Goal: Transaction & Acquisition: Purchase product/service

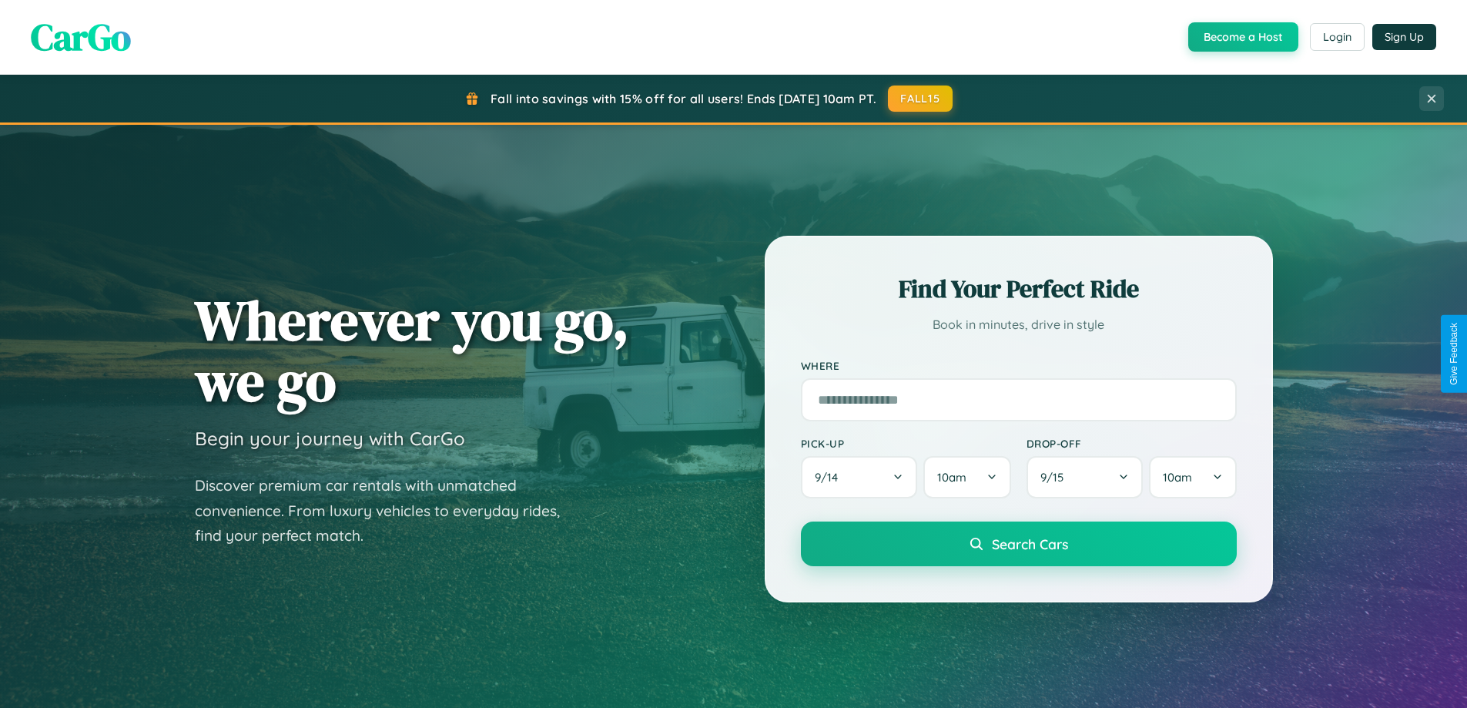
scroll to position [2963, 0]
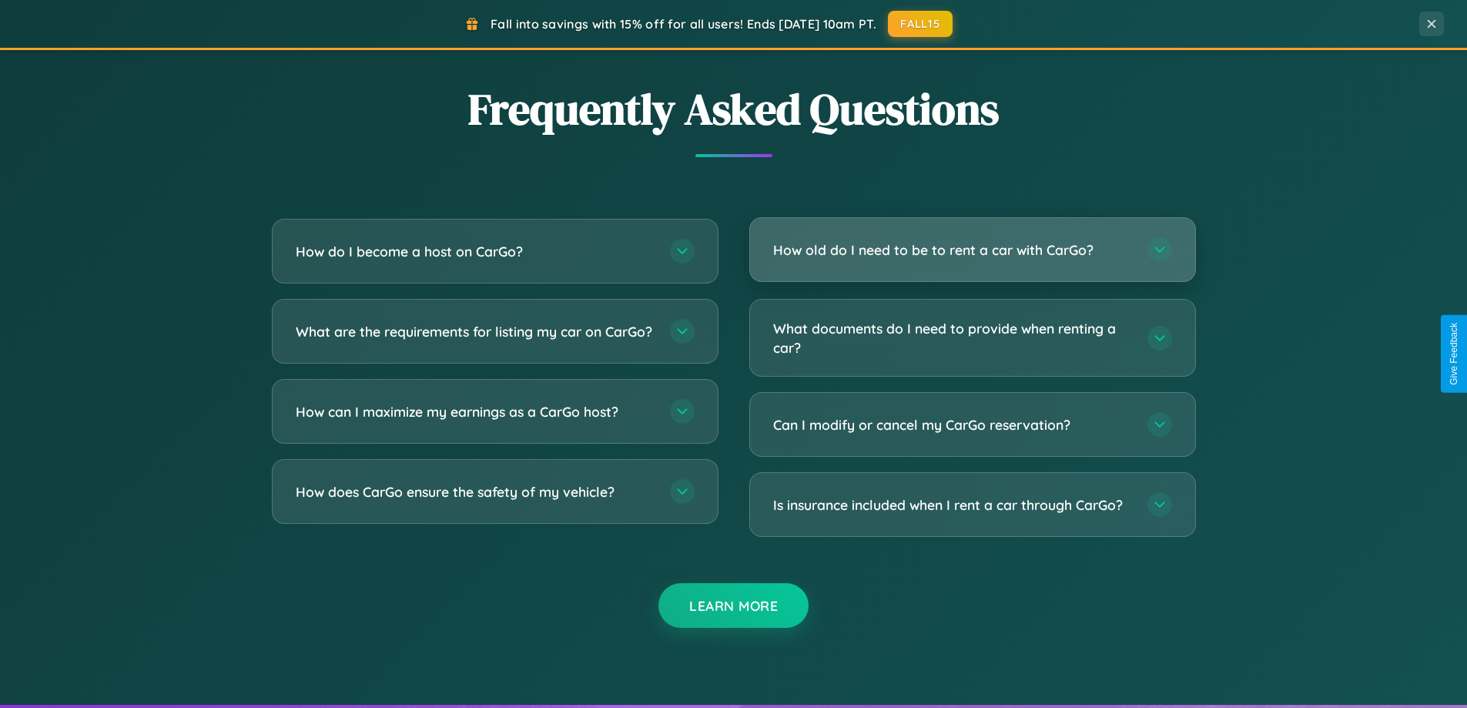
click at [972, 251] on h3 "How old do I need to be to rent a car with CarGo?" at bounding box center [952, 249] width 359 height 19
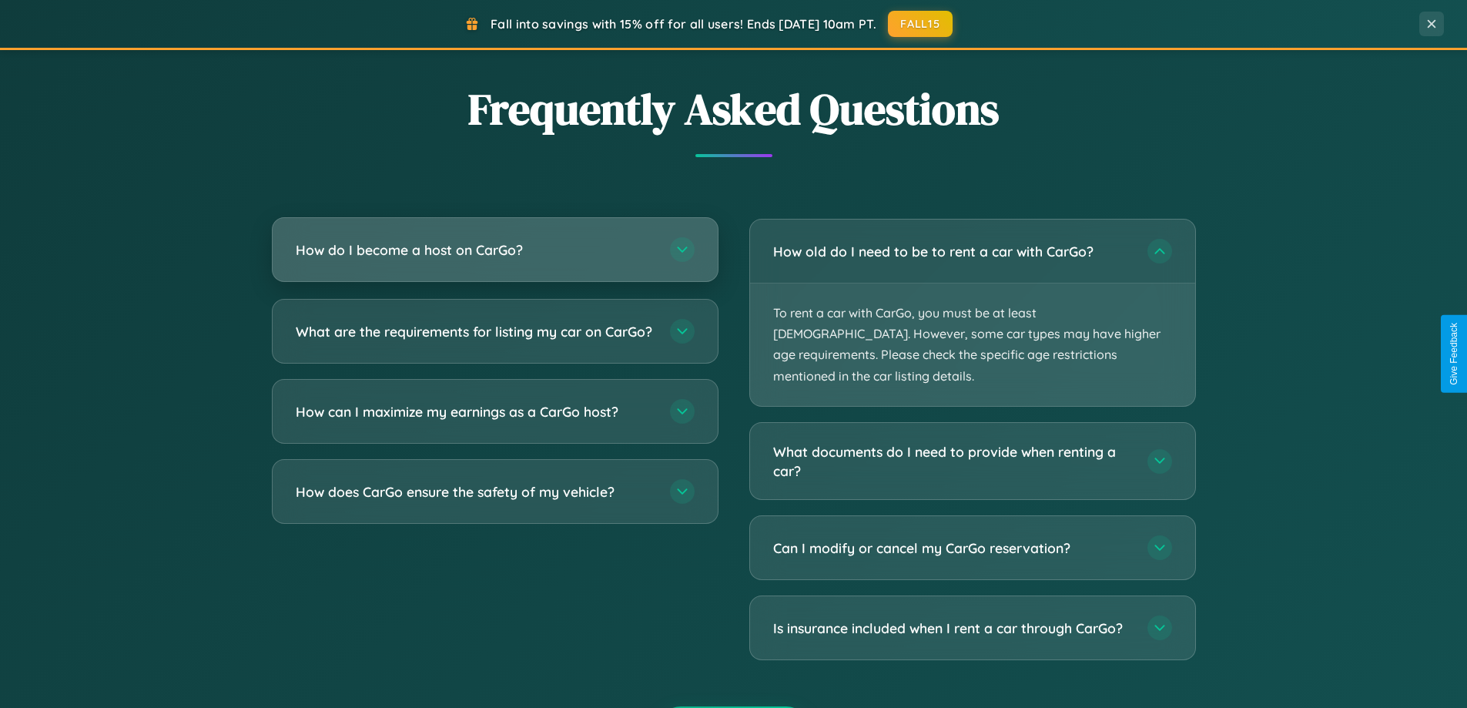
click at [494, 251] on h3 "How do I become a host on CarGo?" at bounding box center [475, 249] width 359 height 19
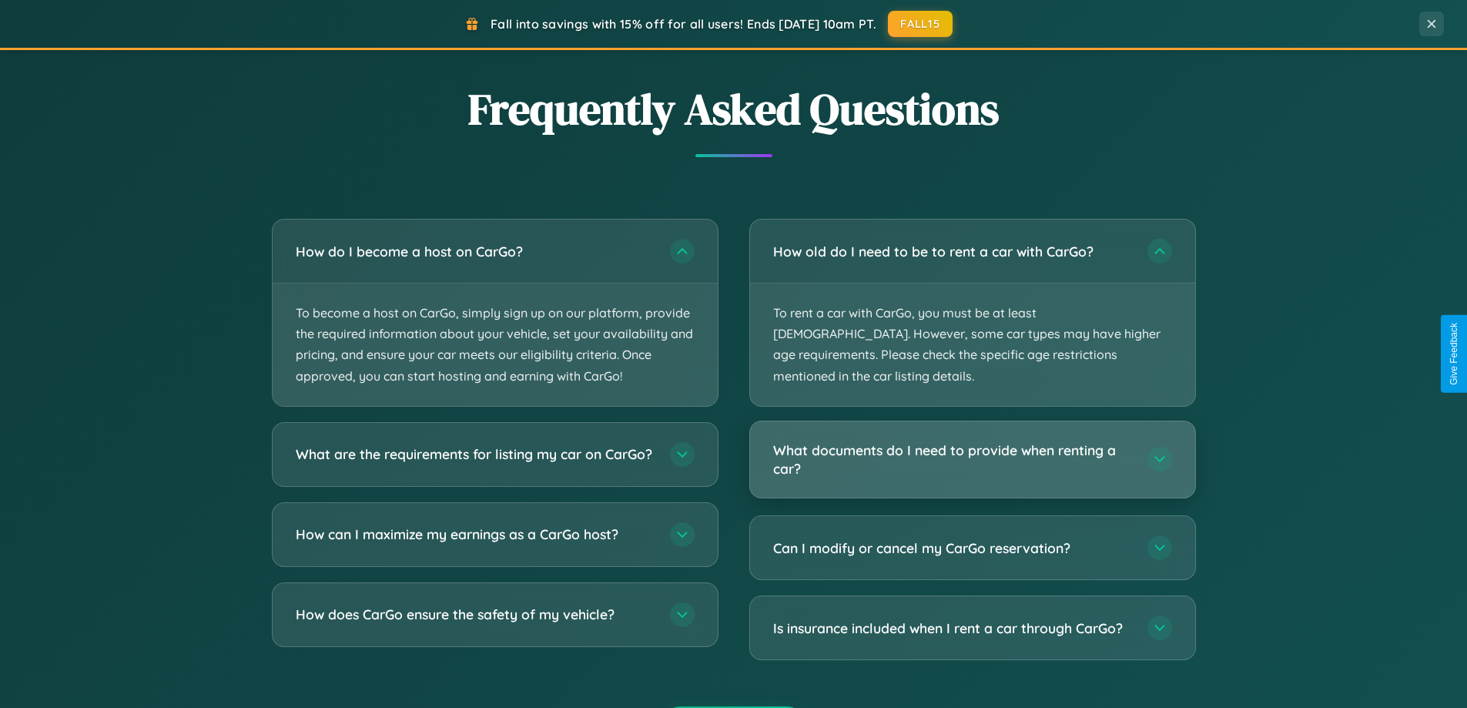
click at [972, 440] on h3 "What documents do I need to provide when renting a car?" at bounding box center [952, 459] width 359 height 38
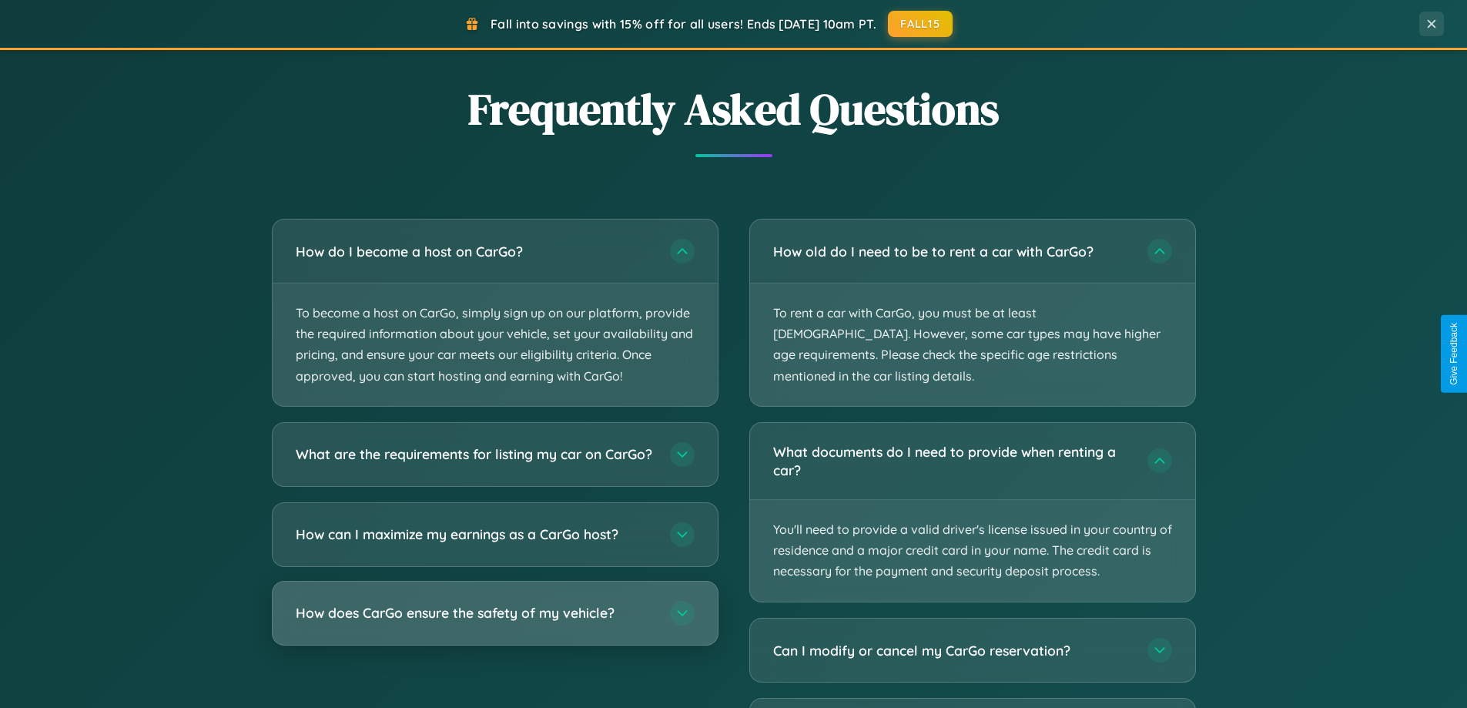
click at [494, 622] on h3 "How does CarGo ensure the safety of my vehicle?" at bounding box center [475, 612] width 359 height 19
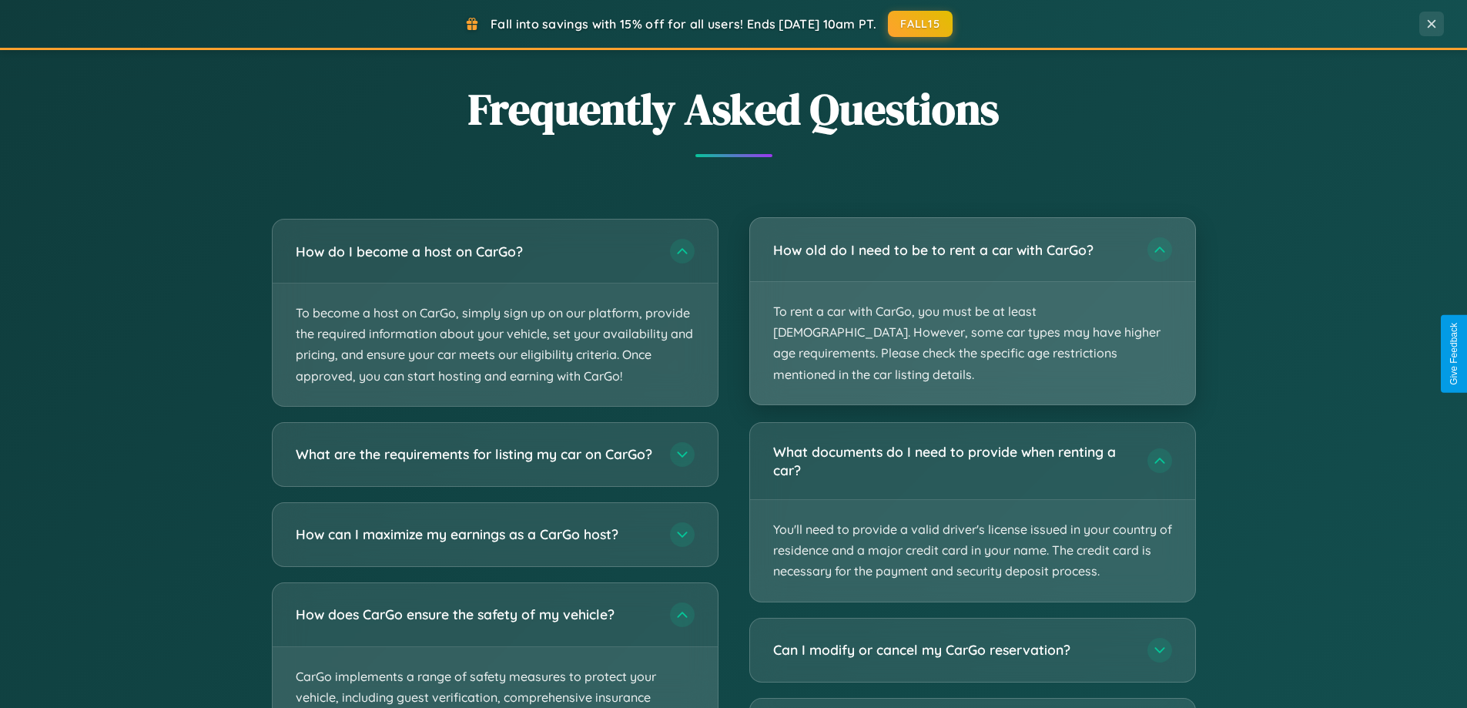
click at [972, 302] on p "To rent a car with CarGo, you must be at least [DEMOGRAPHIC_DATA]. However, som…" at bounding box center [972, 343] width 445 height 122
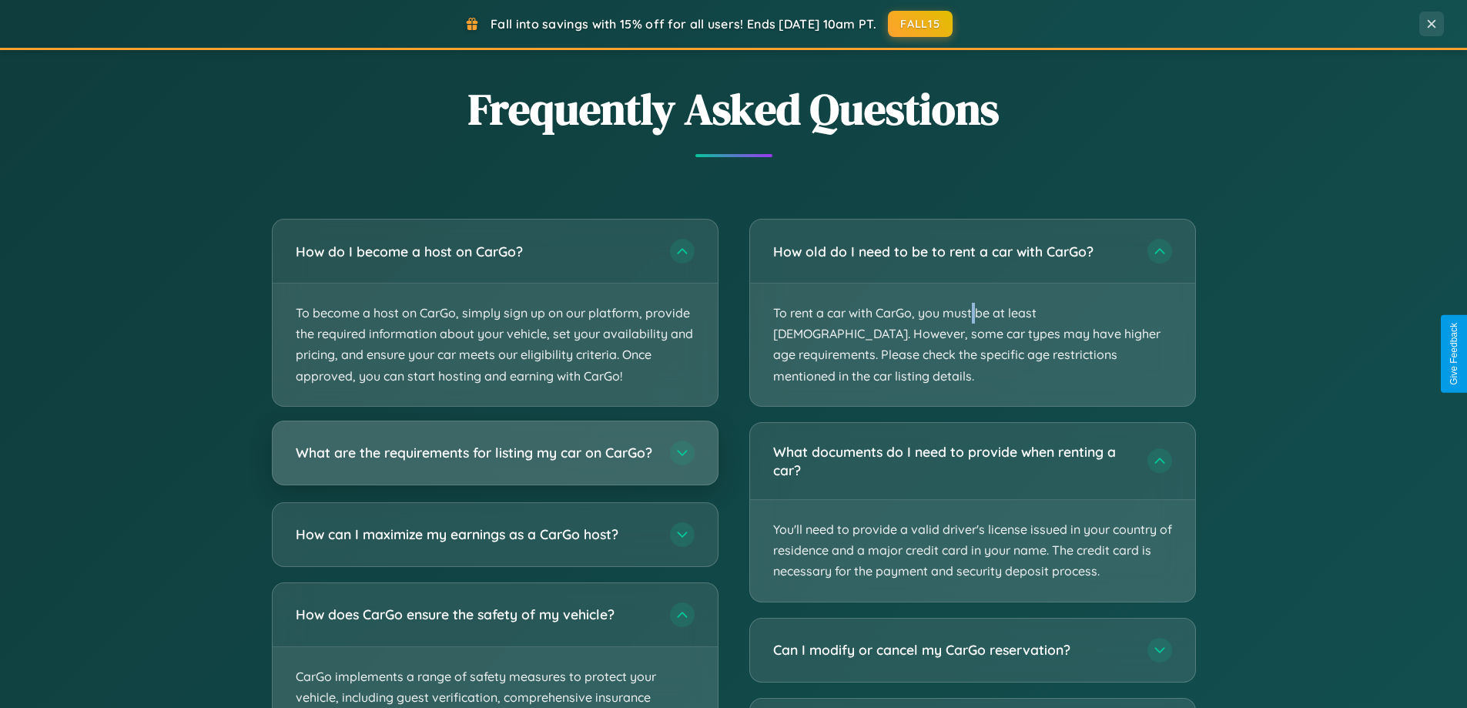
click at [494, 460] on h3 "What are the requirements for listing my car on CarGo?" at bounding box center [475, 452] width 359 height 19
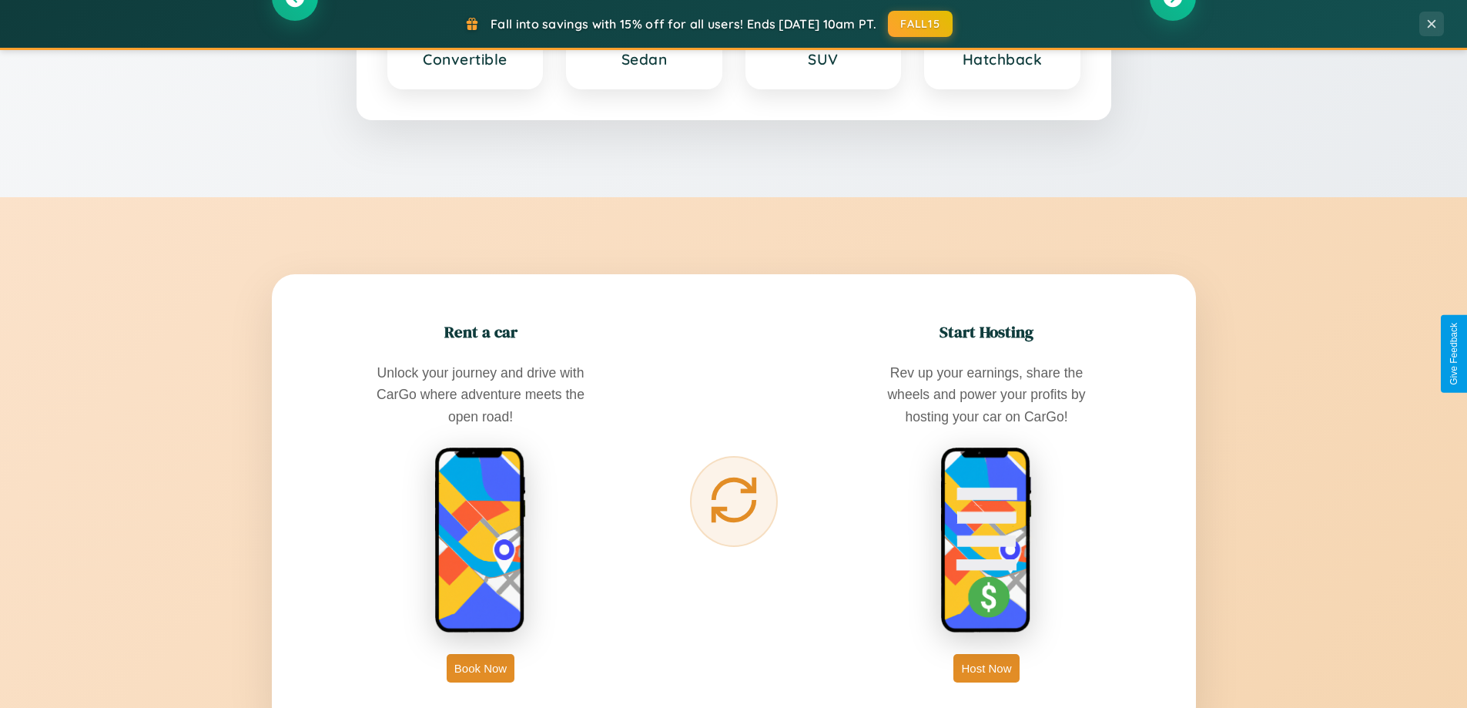
scroll to position [45, 0]
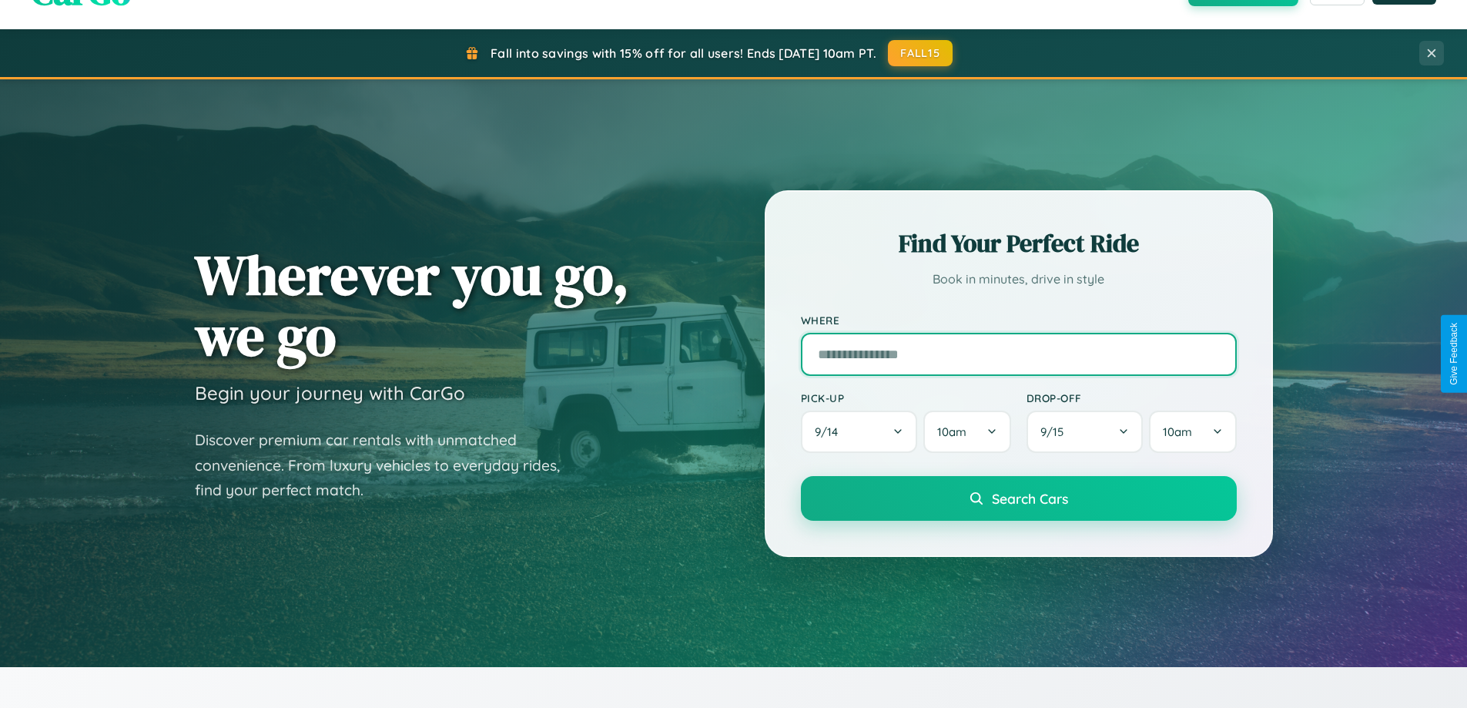
click at [1018, 353] on input "text" at bounding box center [1019, 354] width 436 height 43
type input "******"
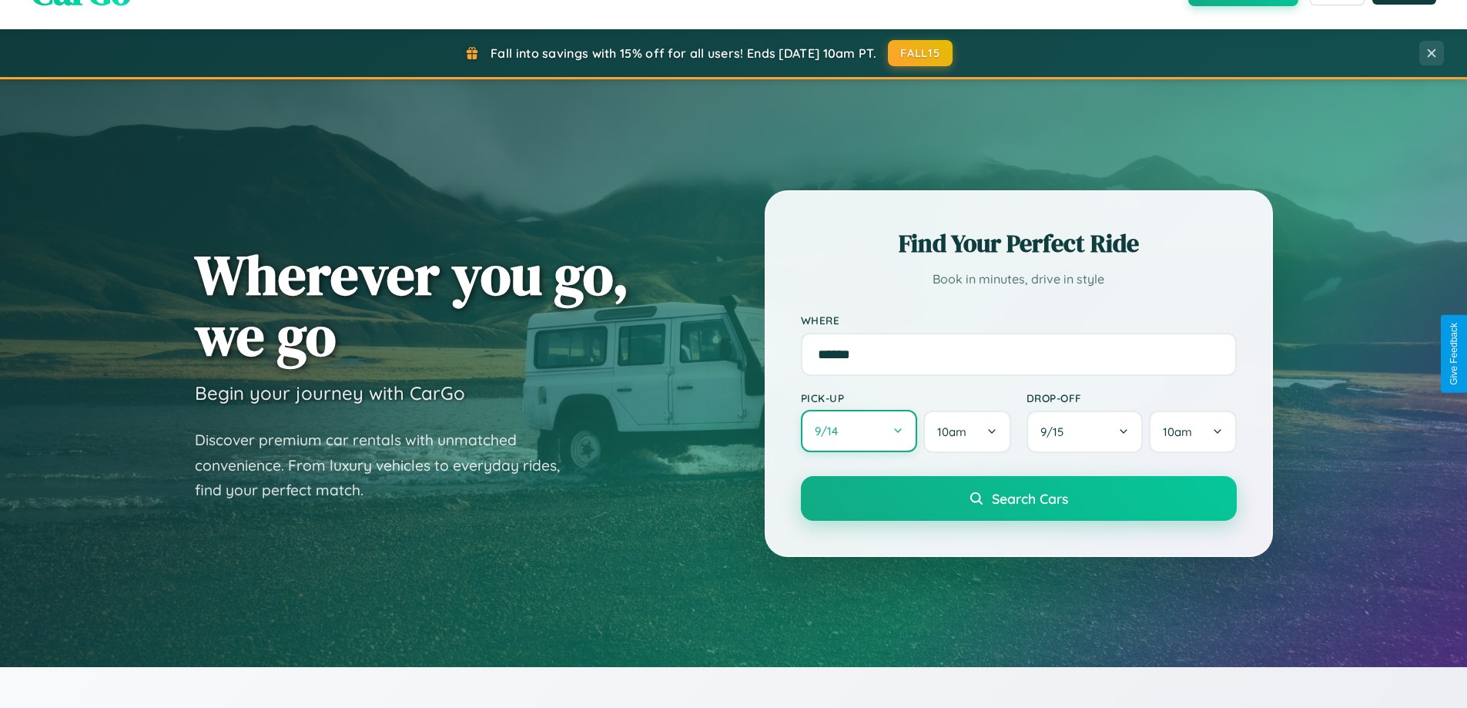
click at [858, 431] on button "9 / 14" at bounding box center [859, 431] width 117 height 42
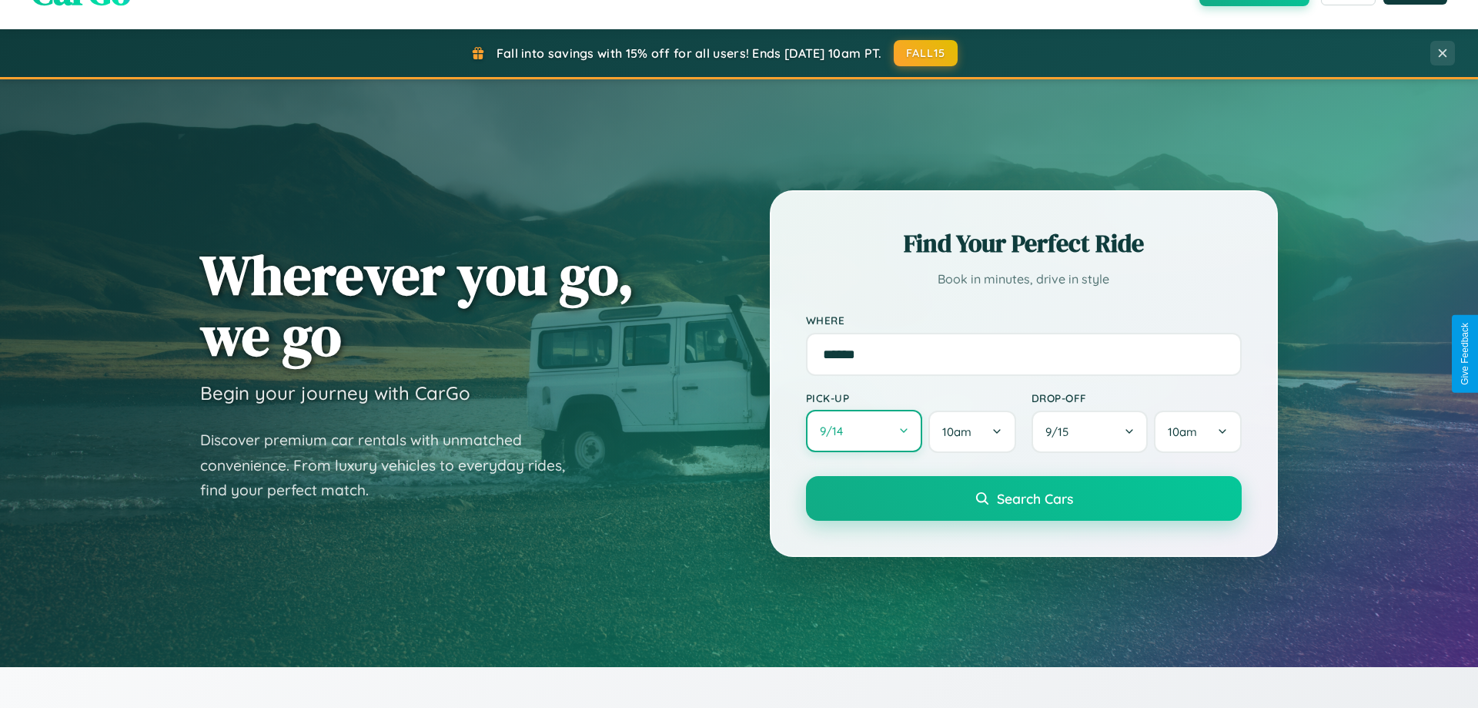
select select "*"
select select "****"
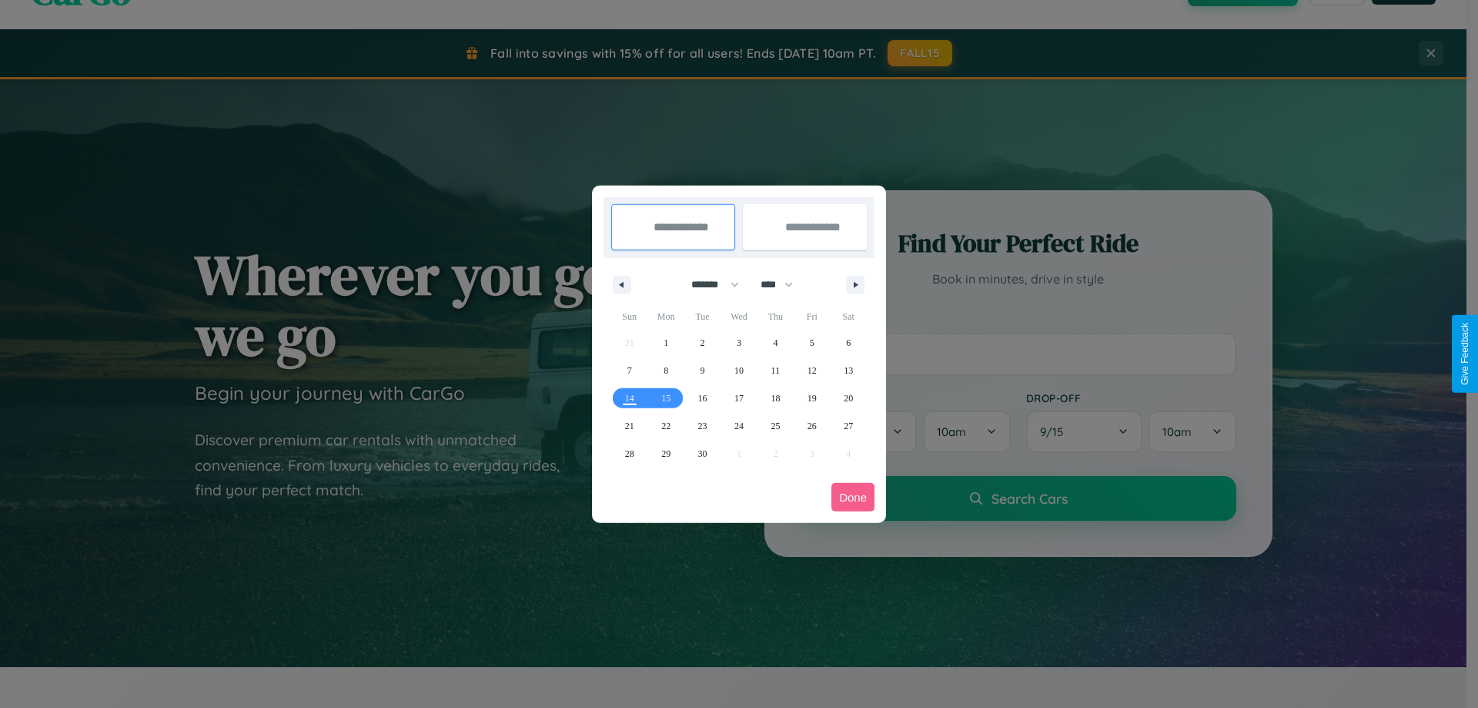
drag, startPoint x: 708, startPoint y: 284, endPoint x: 739, endPoint y: 309, distance: 39.4
click at [708, 284] on select "******* ******** ***** ***** *** **** **** ****** ********* ******* ******** **…" at bounding box center [712, 284] width 65 height 25
select select "*"
click at [848, 397] on span "18" at bounding box center [848, 398] width 9 height 28
type input "**********"
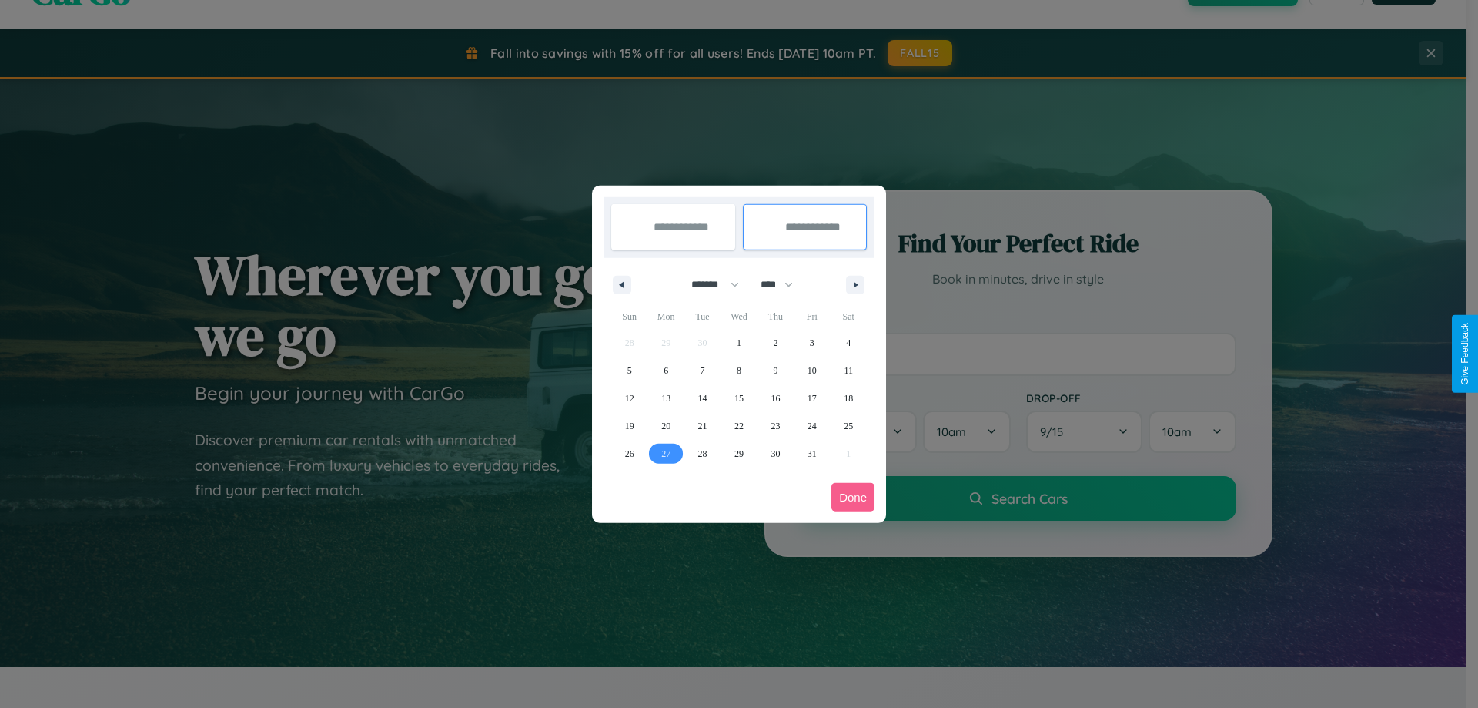
click at [666, 453] on span "27" at bounding box center [665, 454] width 9 height 28
type input "**********"
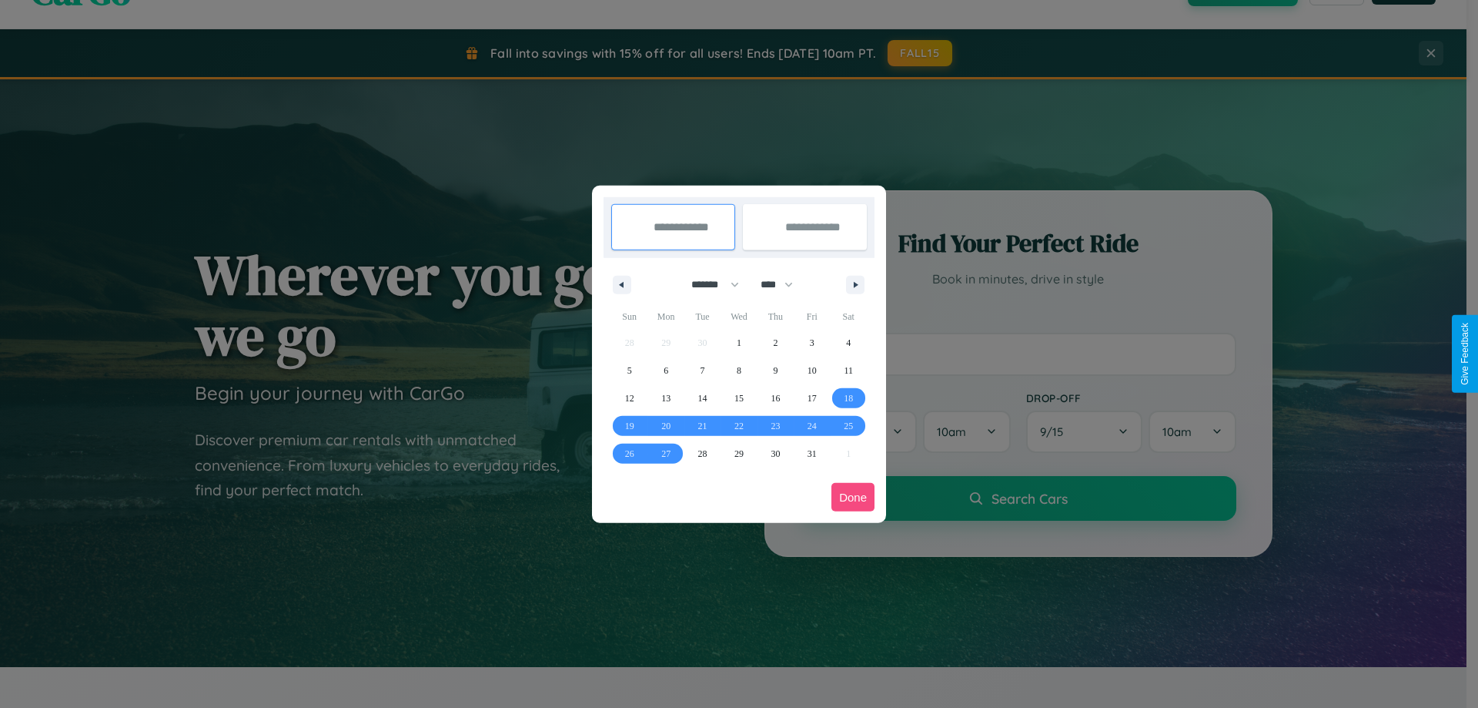
click at [853, 497] on button "Done" at bounding box center [853, 497] width 43 height 28
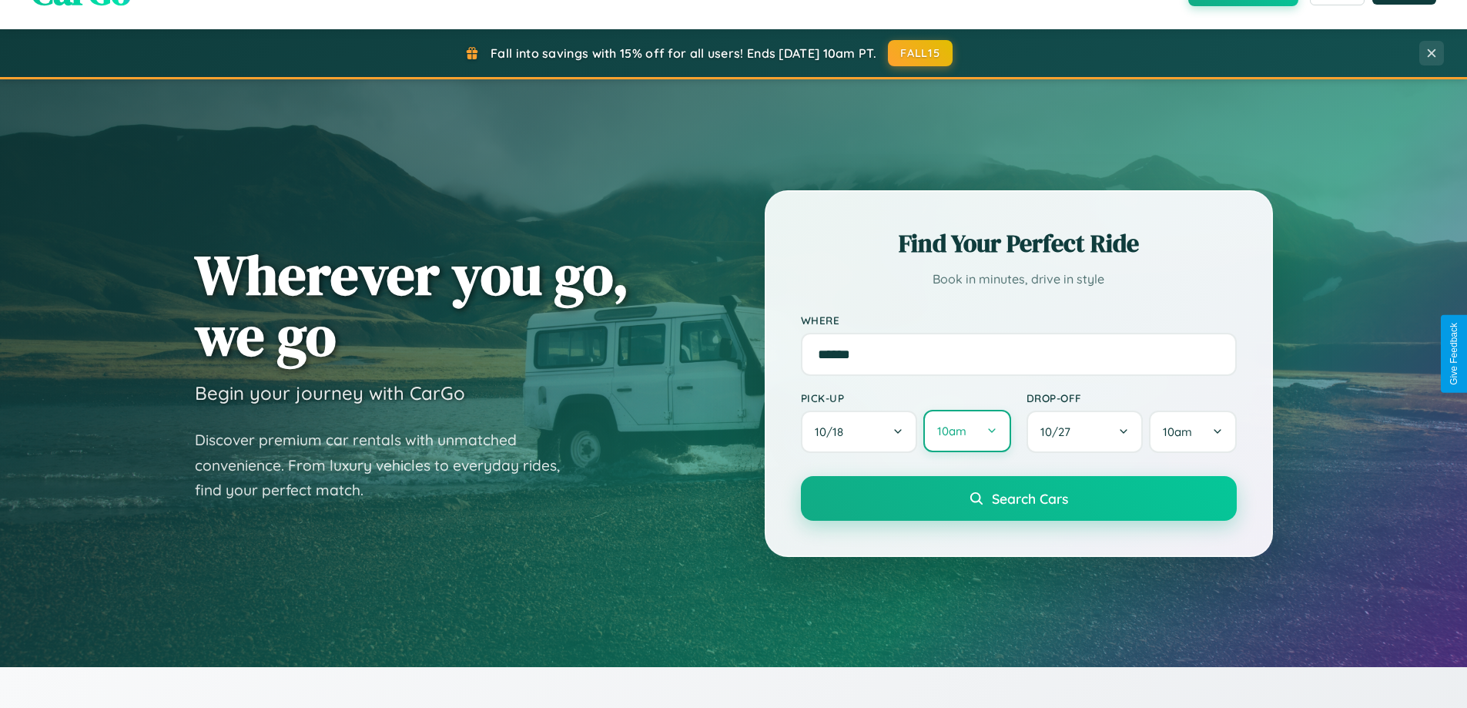
click at [966, 431] on button "10am" at bounding box center [966, 431] width 87 height 42
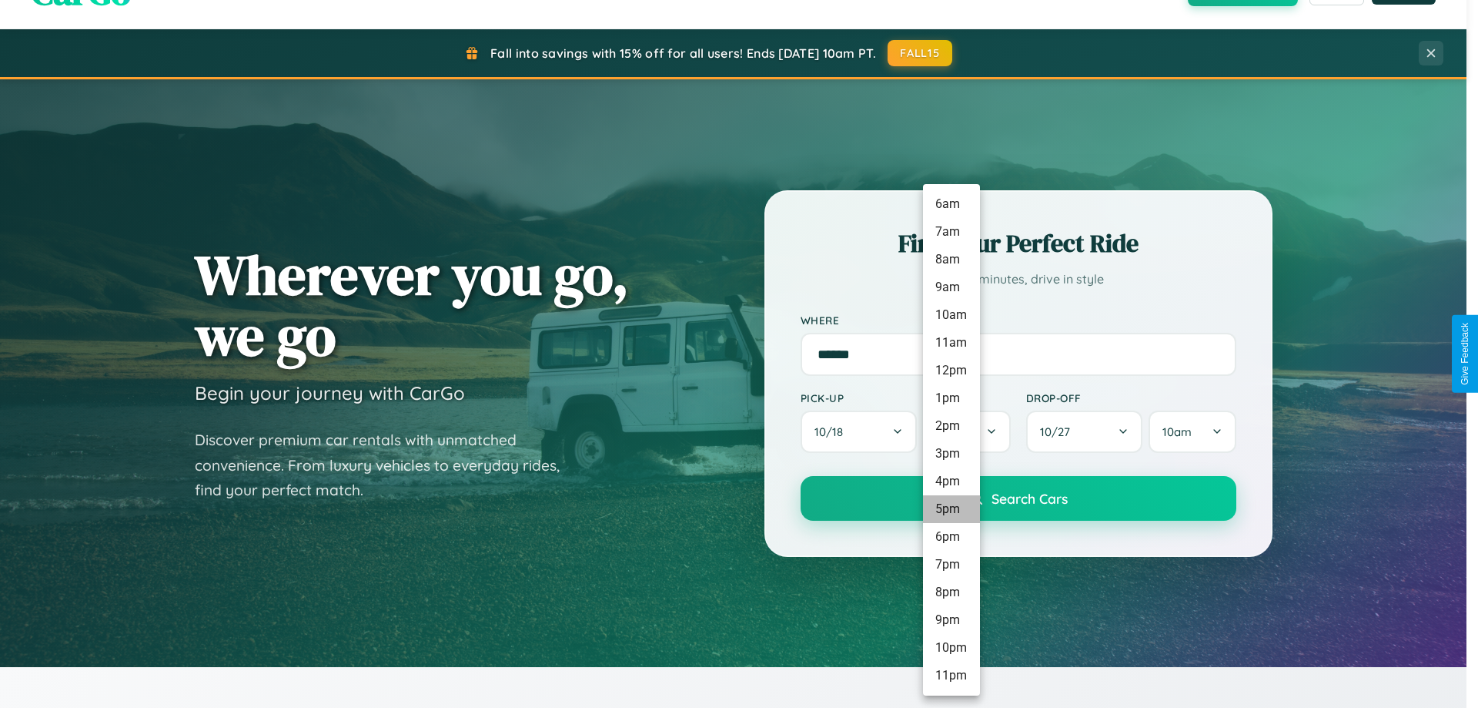
click at [951, 509] on li "5pm" at bounding box center [951, 509] width 57 height 28
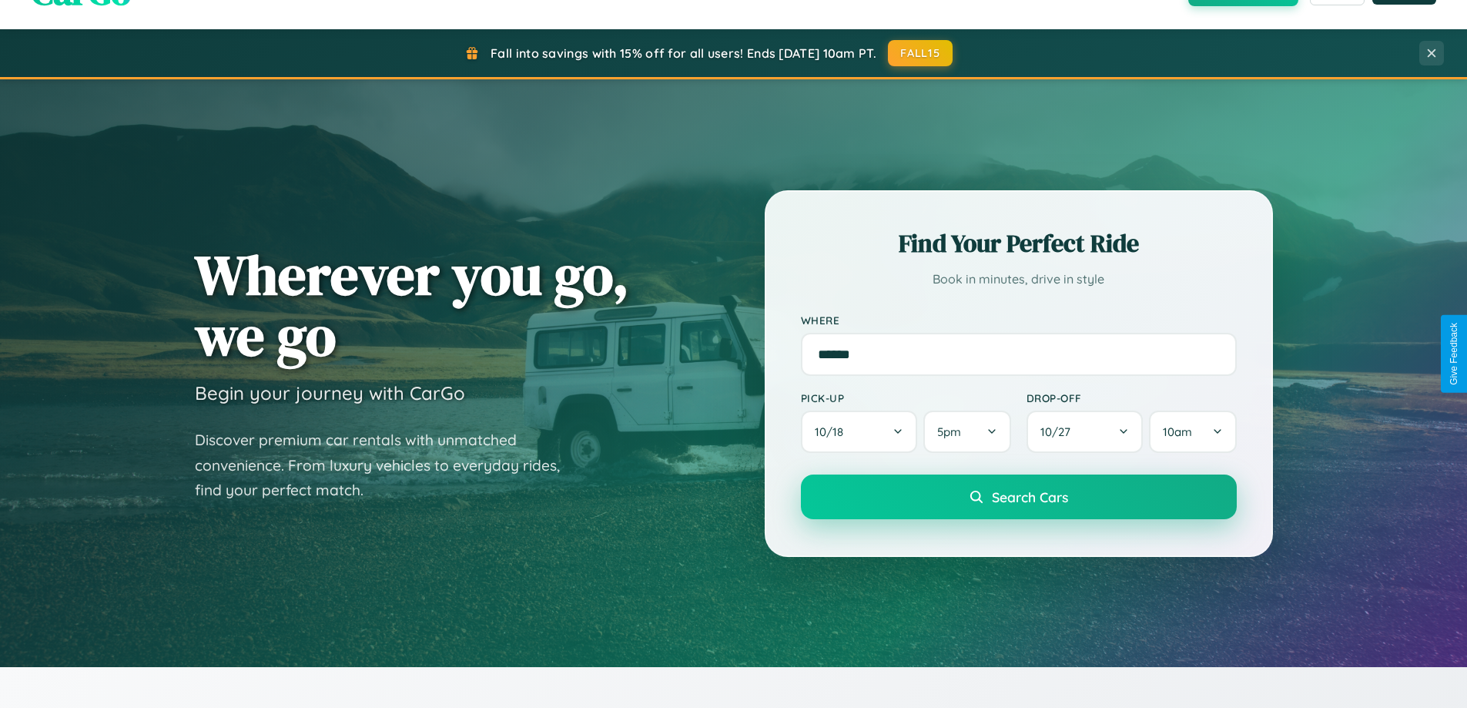
click at [1018, 497] on span "Search Cars" at bounding box center [1030, 496] width 76 height 17
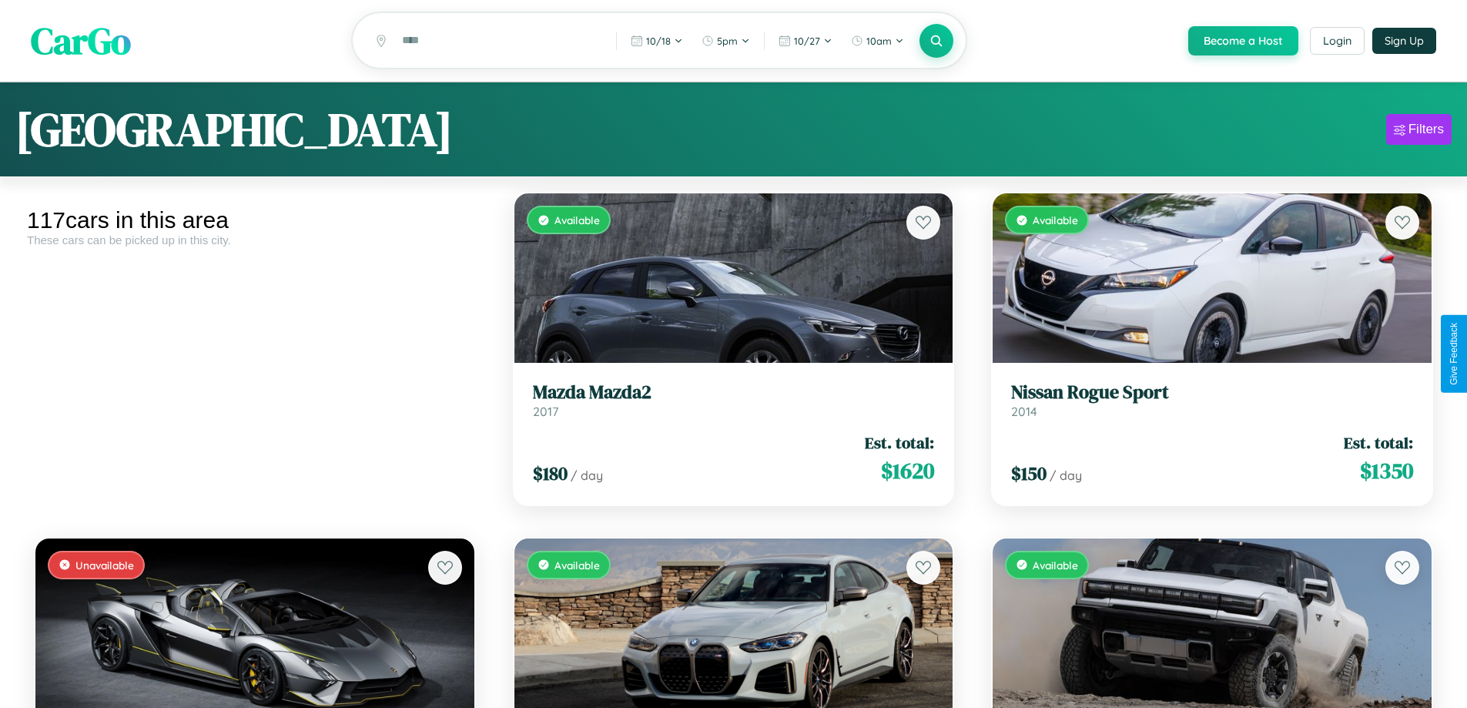
scroll to position [6422, 0]
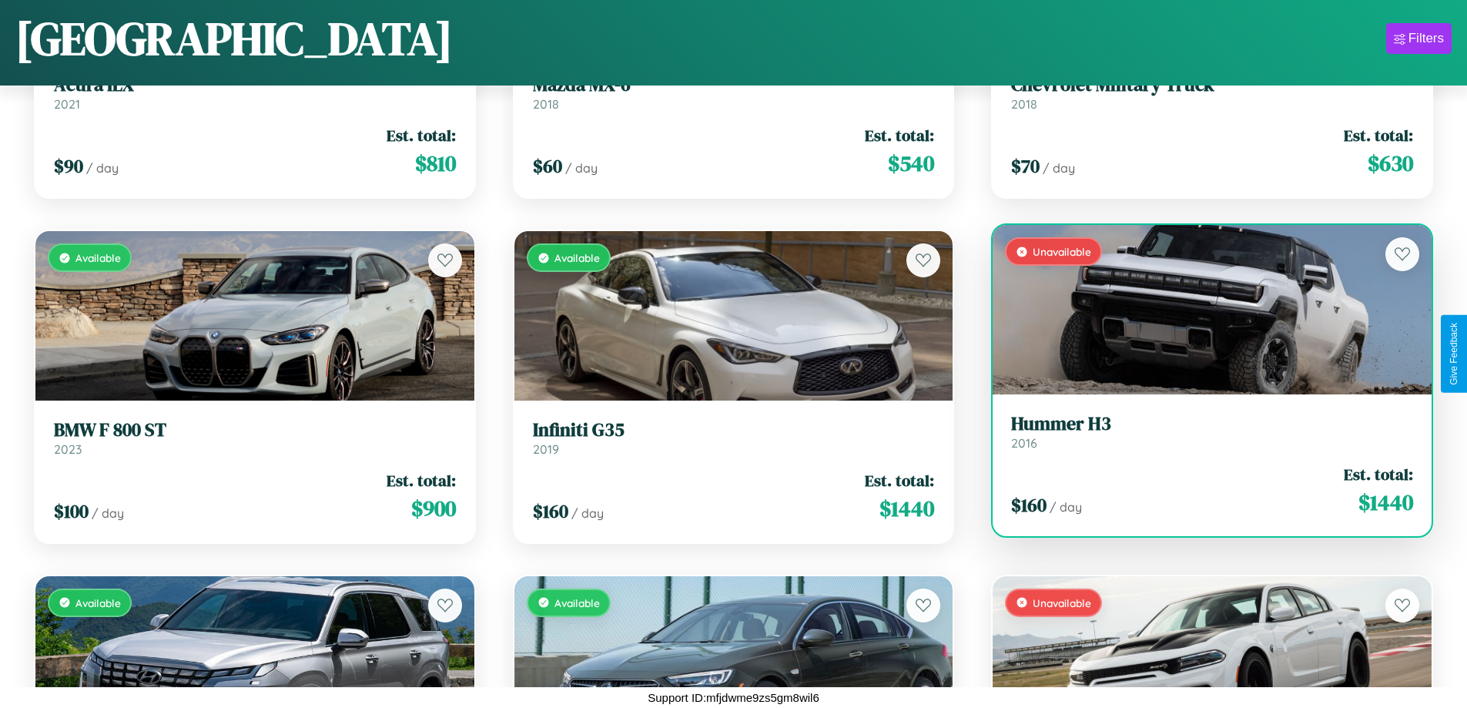
click at [1202, 431] on h3 "Hummer H3" at bounding box center [1212, 424] width 402 height 22
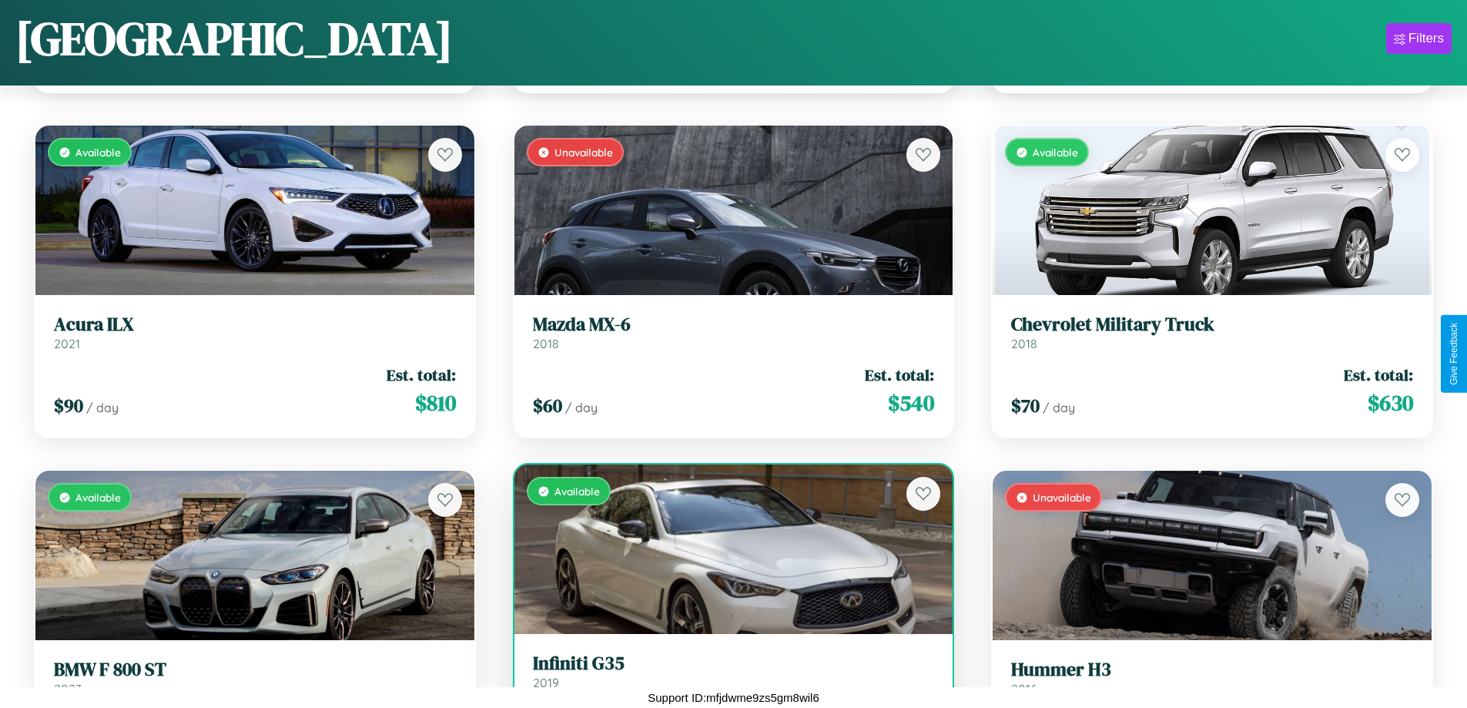
scroll to position [561, 0]
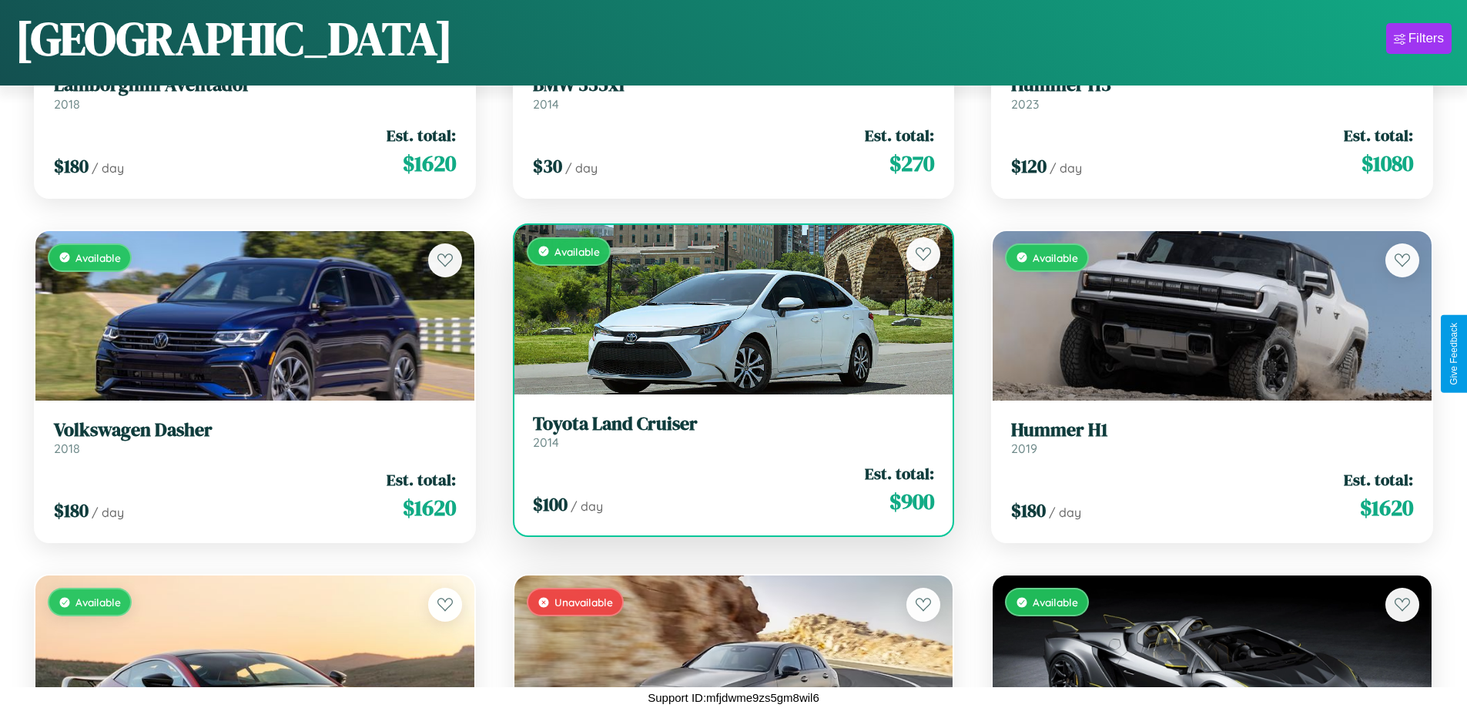
click at [727, 489] on div "$ 100 / day Est. total: $ 900" at bounding box center [734, 489] width 402 height 55
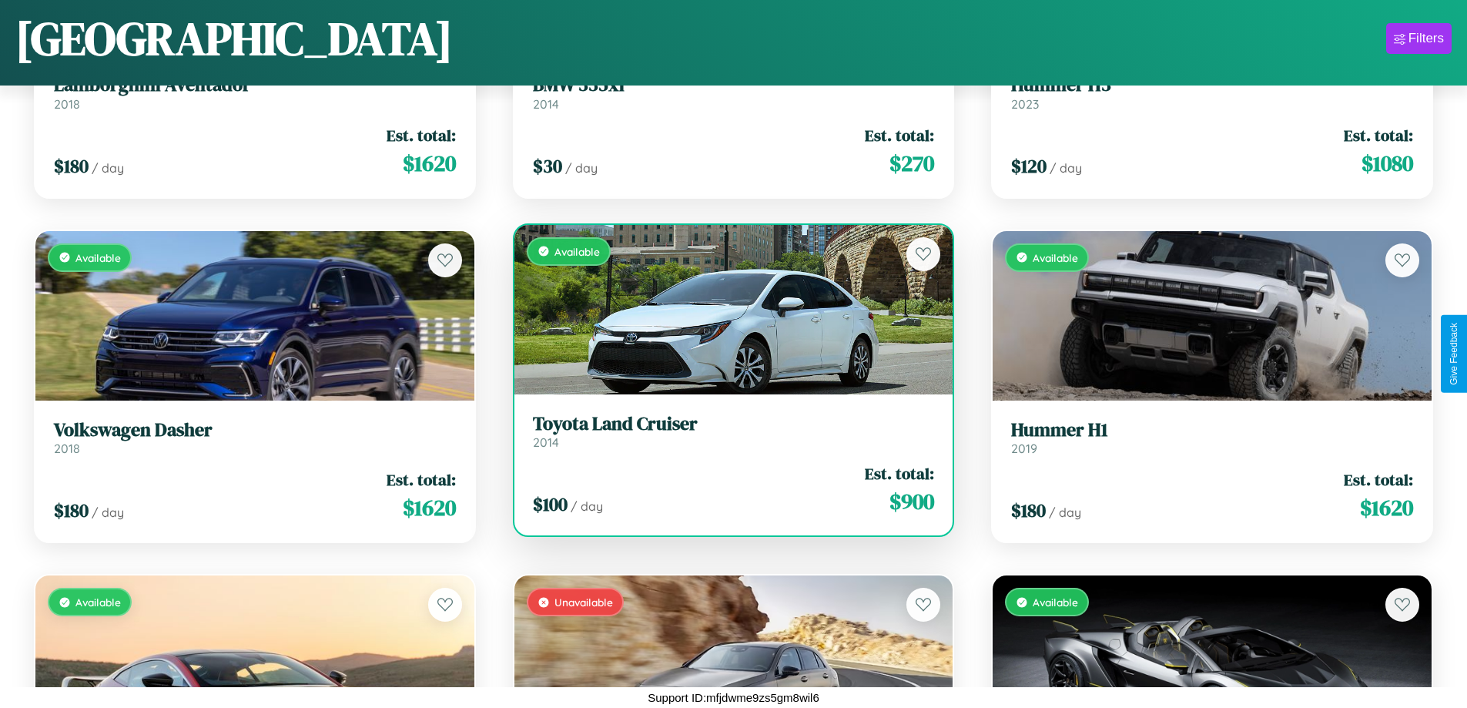
click at [727, 489] on div "$ 100 / day Est. total: $ 900" at bounding box center [734, 489] width 402 height 55
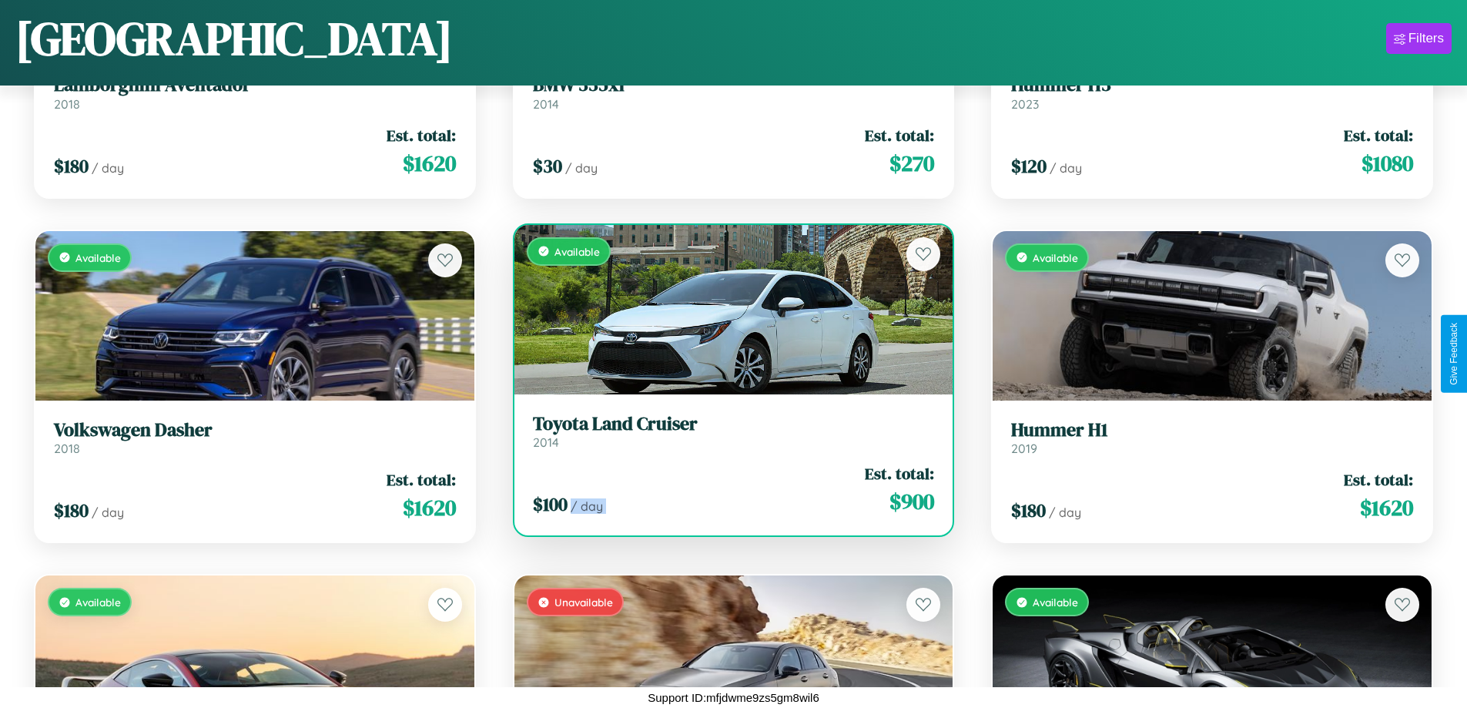
click at [727, 489] on div "$ 100 / day Est. total: $ 900" at bounding box center [734, 489] width 402 height 55
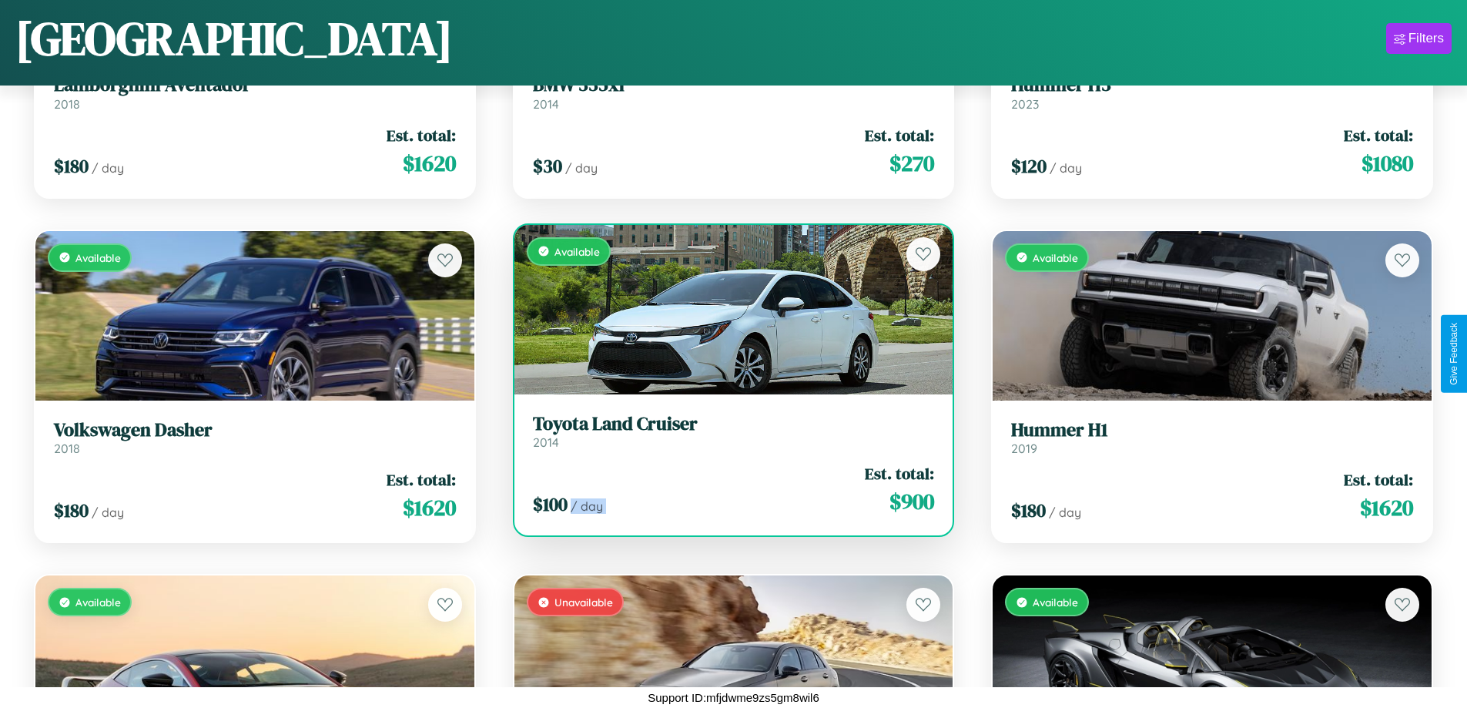
click at [727, 489] on div "$ 100 / day Est. total: $ 900" at bounding box center [734, 489] width 402 height 55
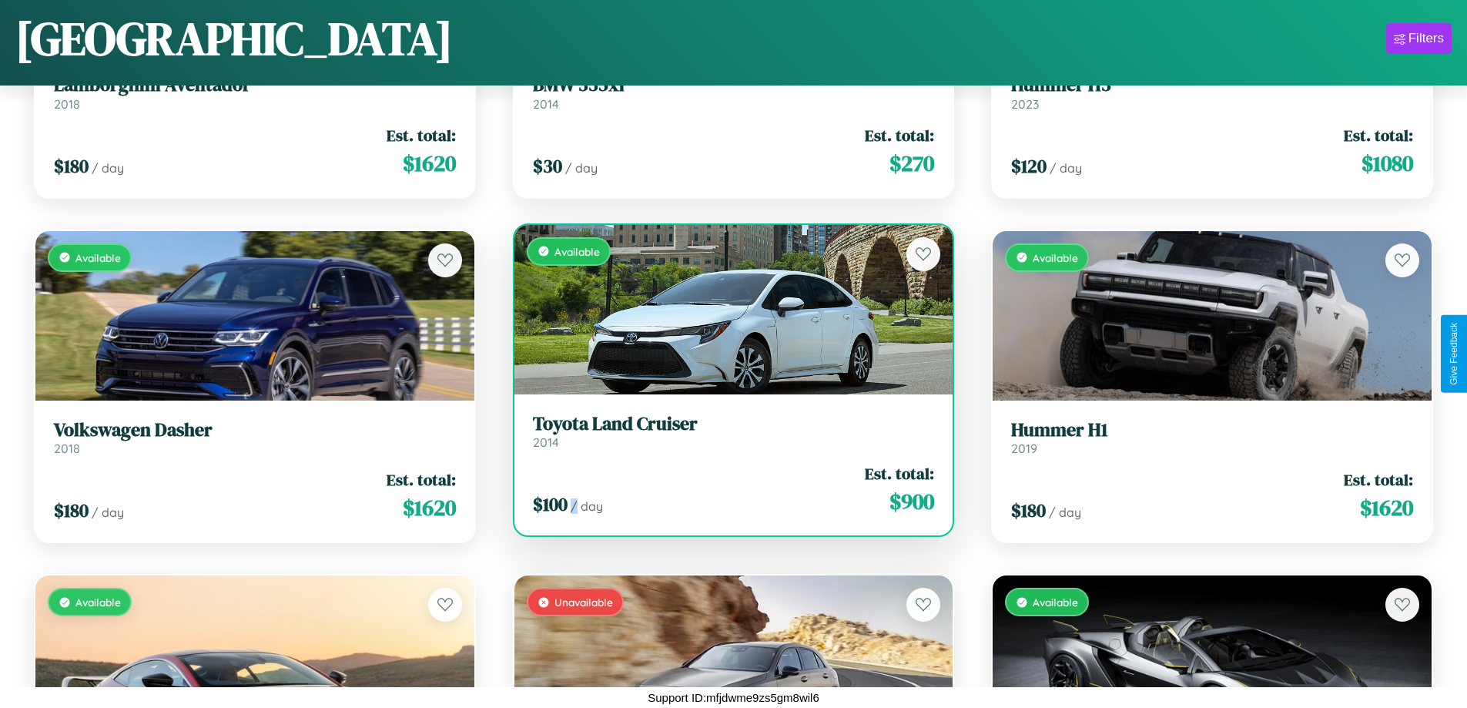
click at [727, 489] on div "$ 100 / day Est. total: $ 900" at bounding box center [734, 489] width 402 height 55
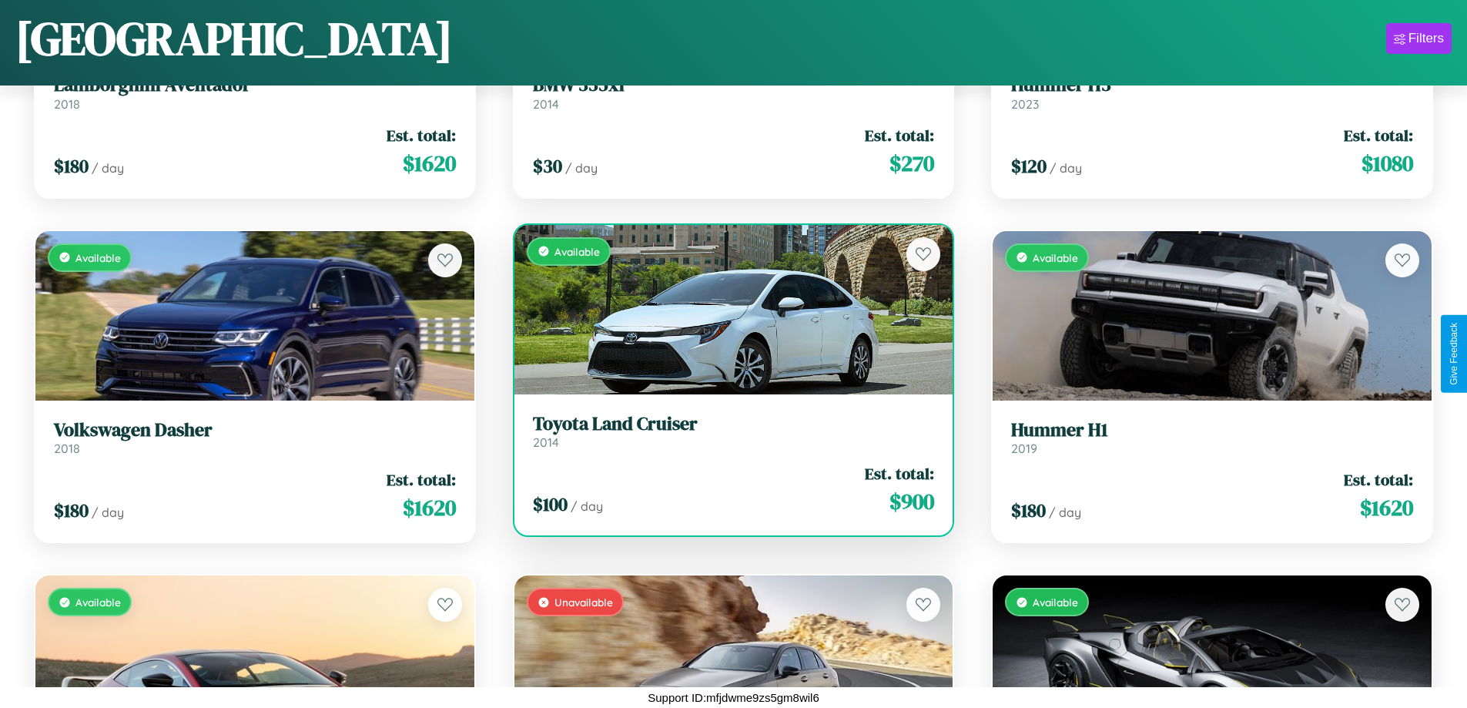
click at [727, 430] on h3 "Toyota Land Cruiser" at bounding box center [734, 424] width 402 height 22
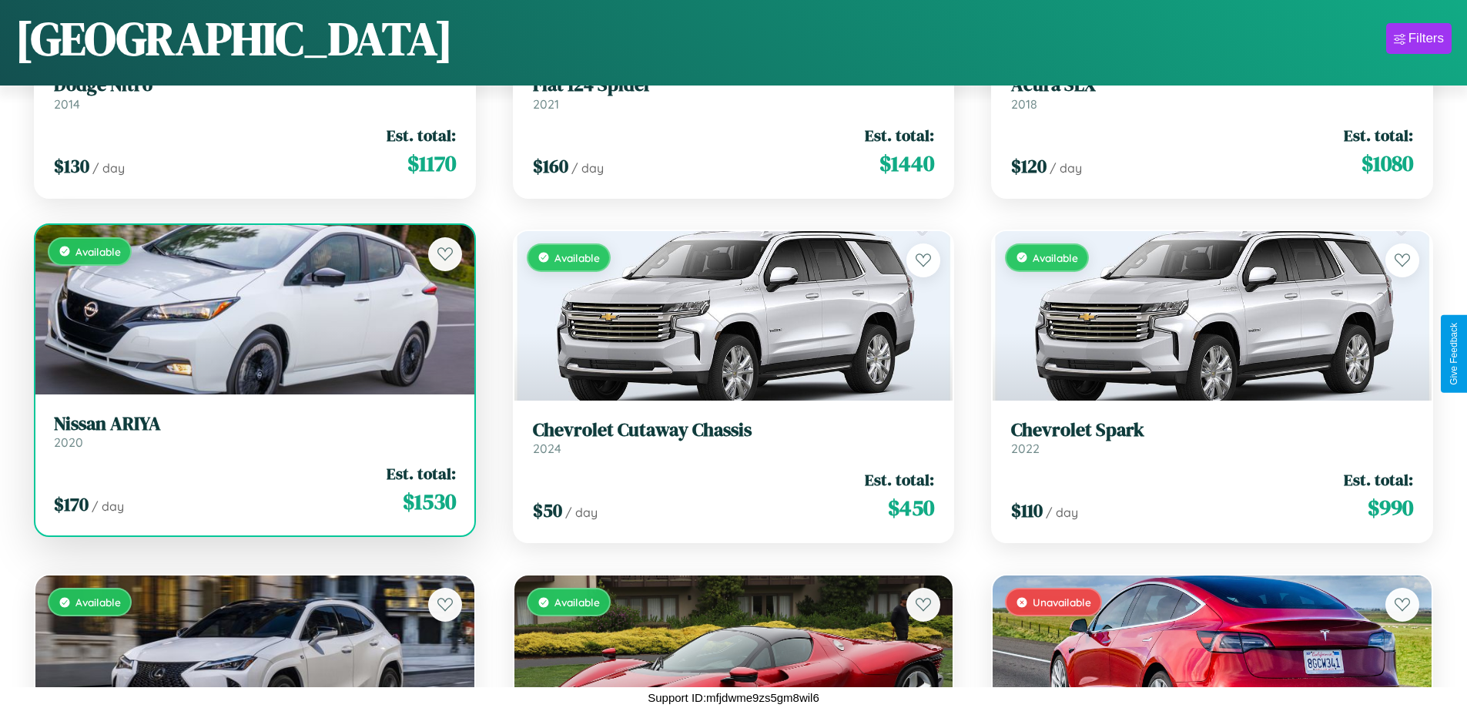
click at [253, 437] on link "Nissan ARIYA 2020" at bounding box center [255, 432] width 402 height 38
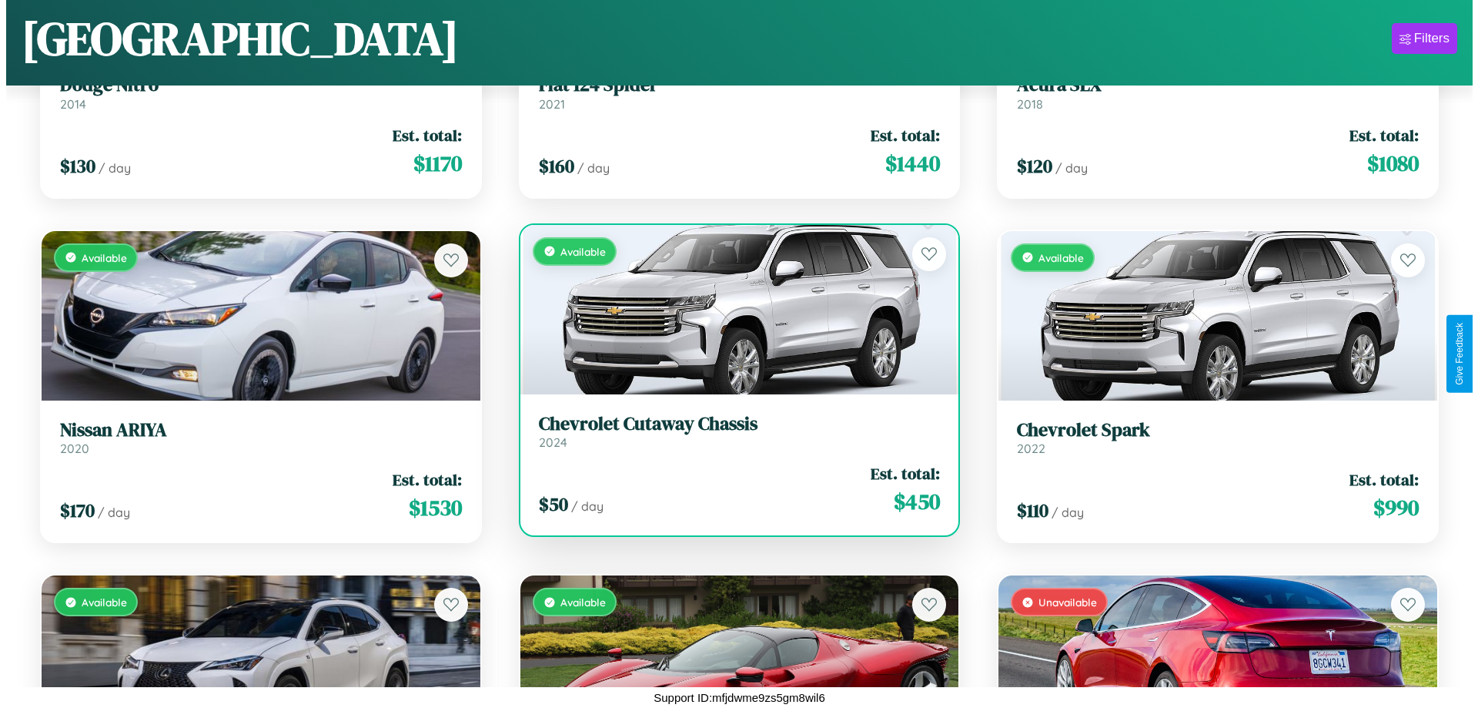
scroll to position [0, 0]
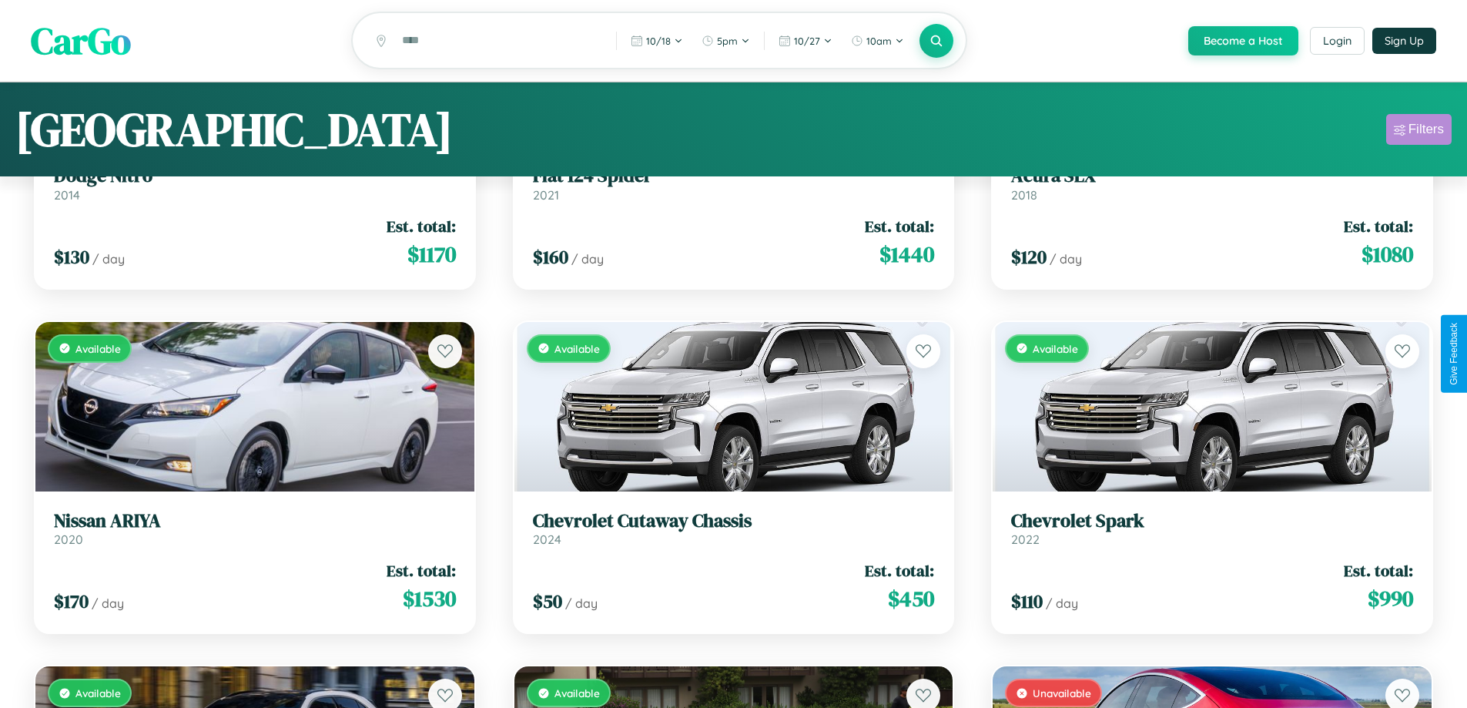
click at [1418, 132] on div "Filters" at bounding box center [1425, 129] width 35 height 15
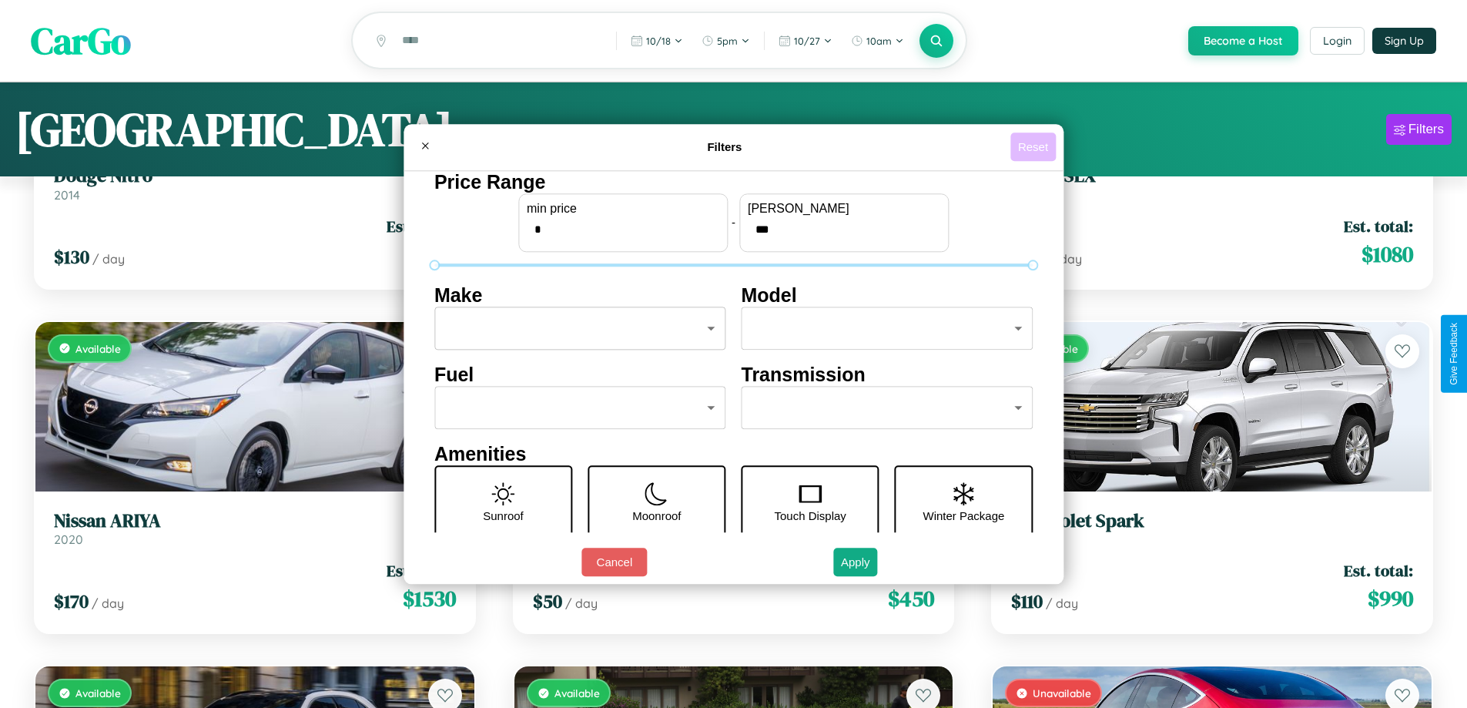
click at [1035, 146] on button "Reset" at bounding box center [1032, 146] width 45 height 28
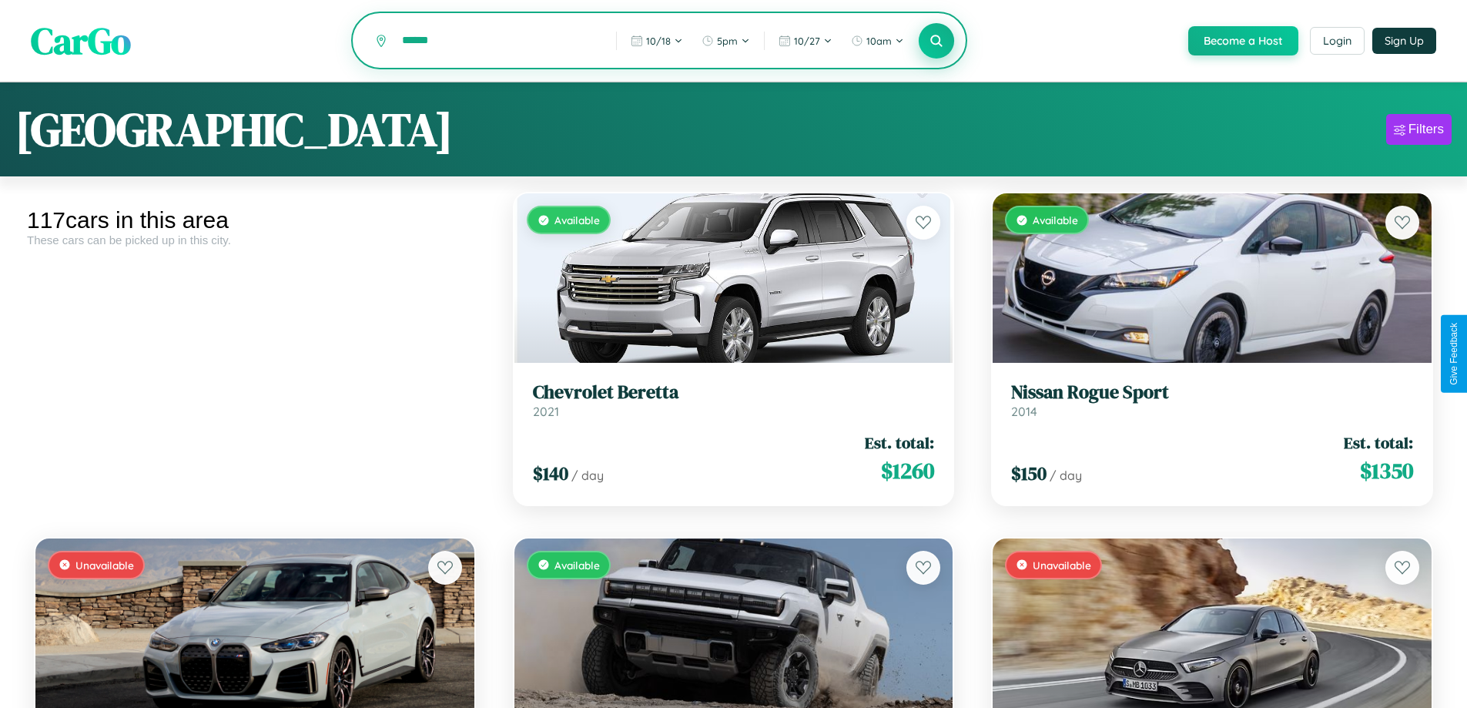
type input "******"
click at [935, 41] on icon at bounding box center [936, 40] width 15 height 15
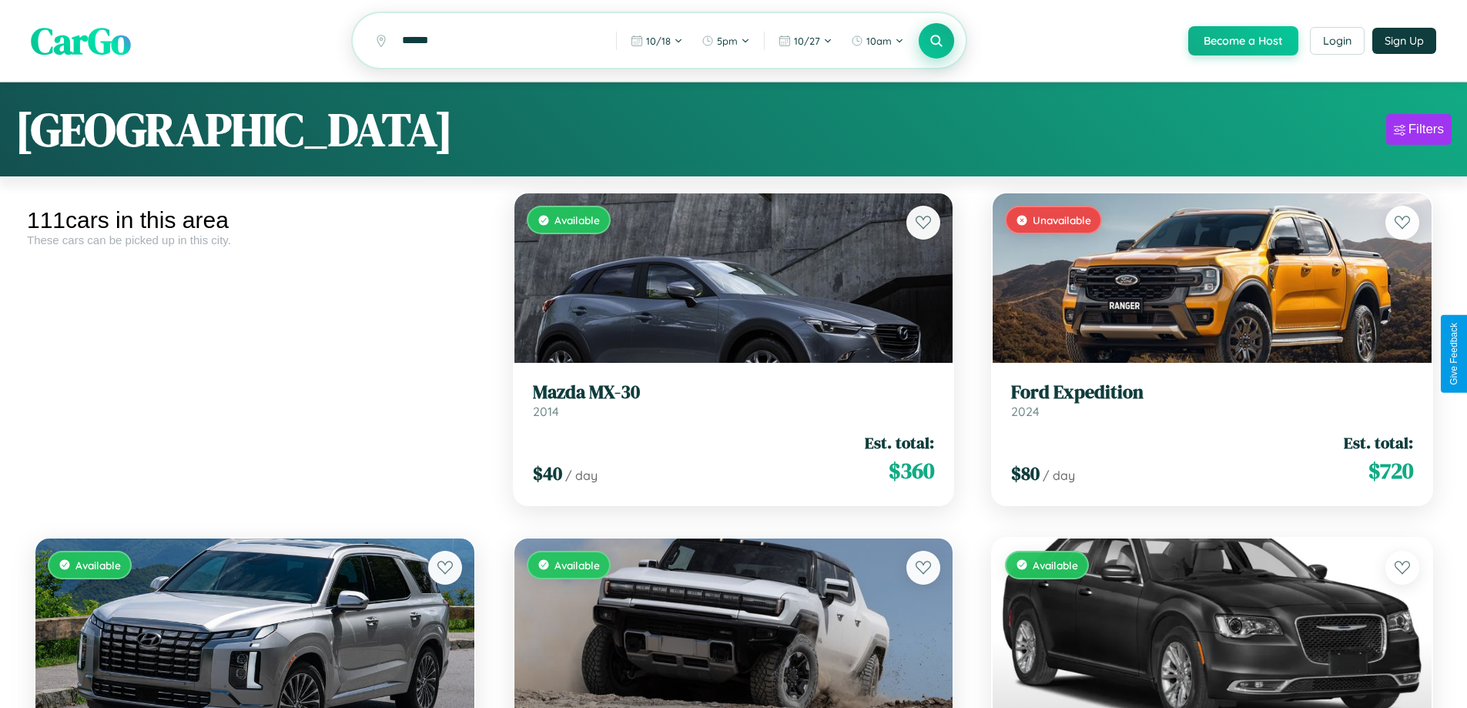
scroll to position [1940, 0]
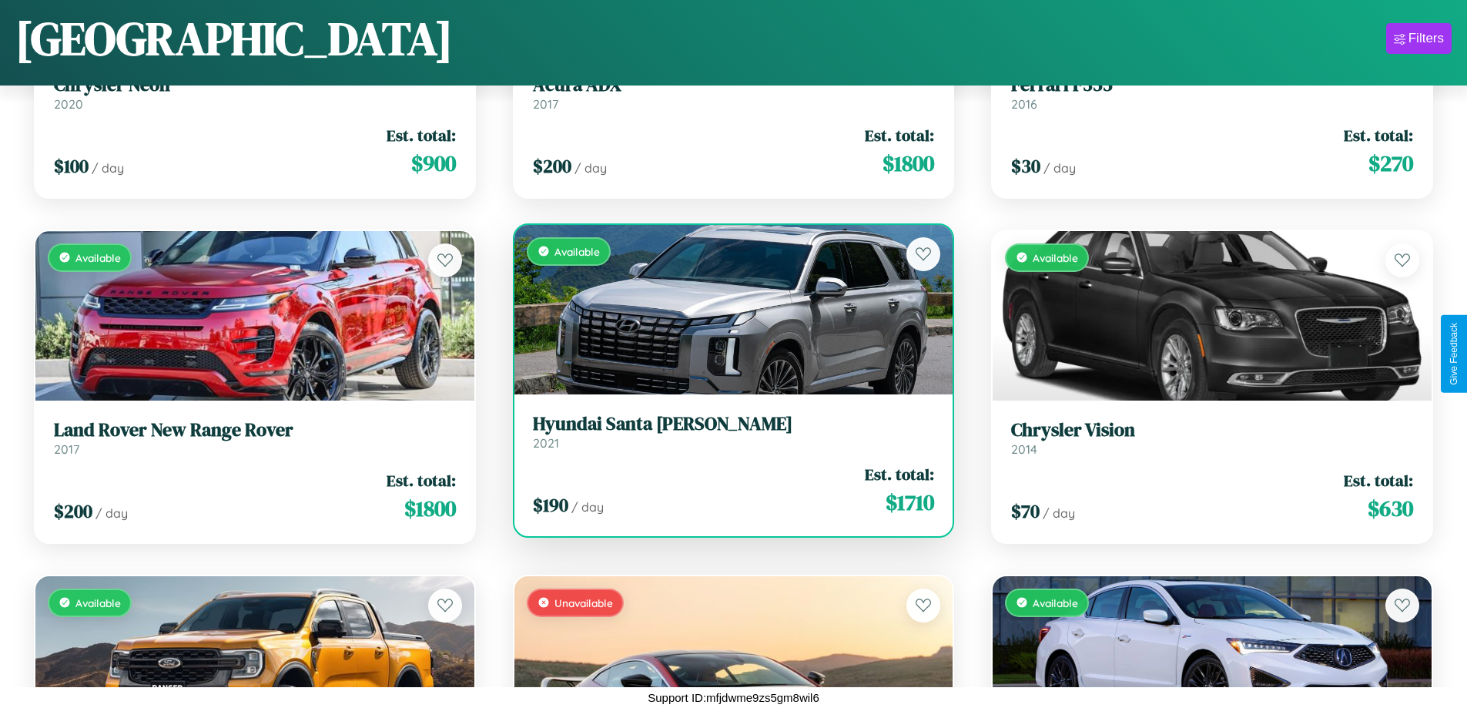
click at [727, 437] on link "Hyundai Santa Cruz 2021" at bounding box center [734, 432] width 402 height 38
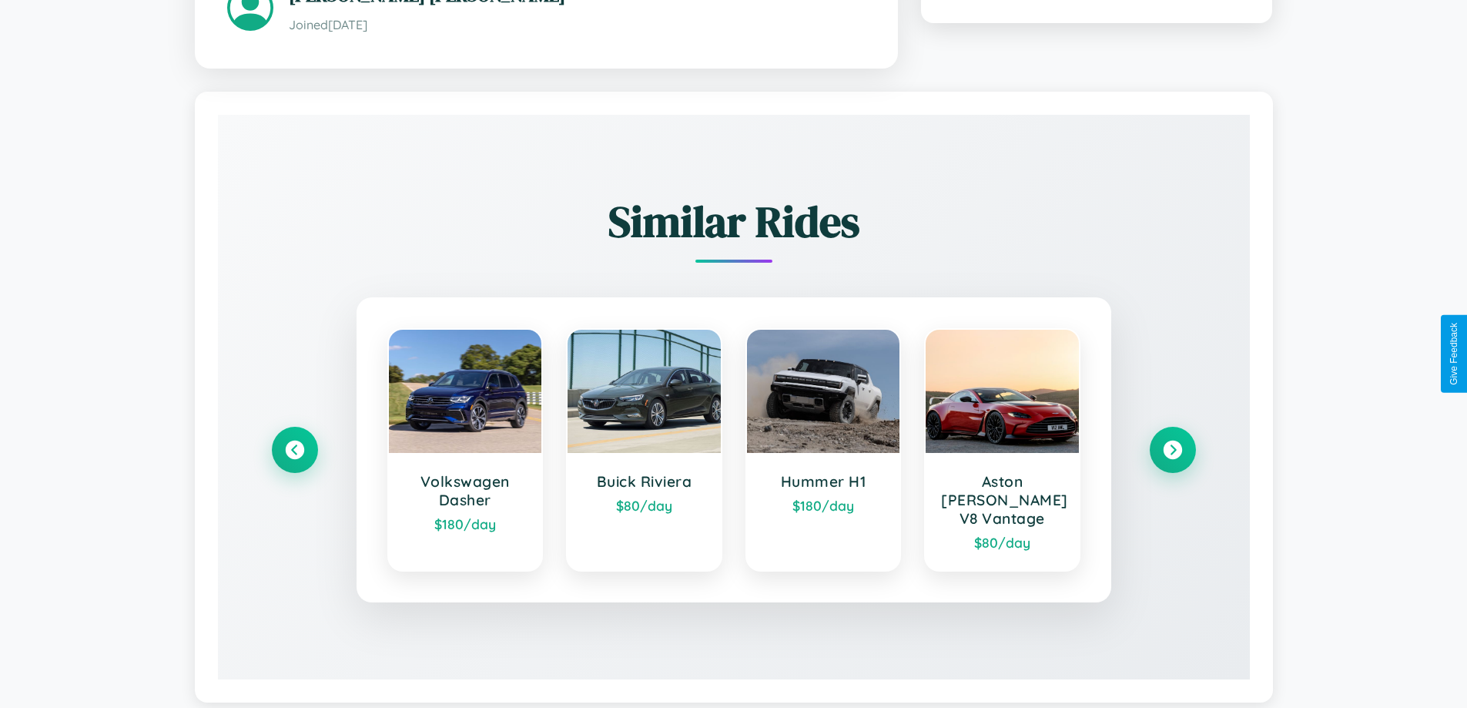
scroll to position [950, 0]
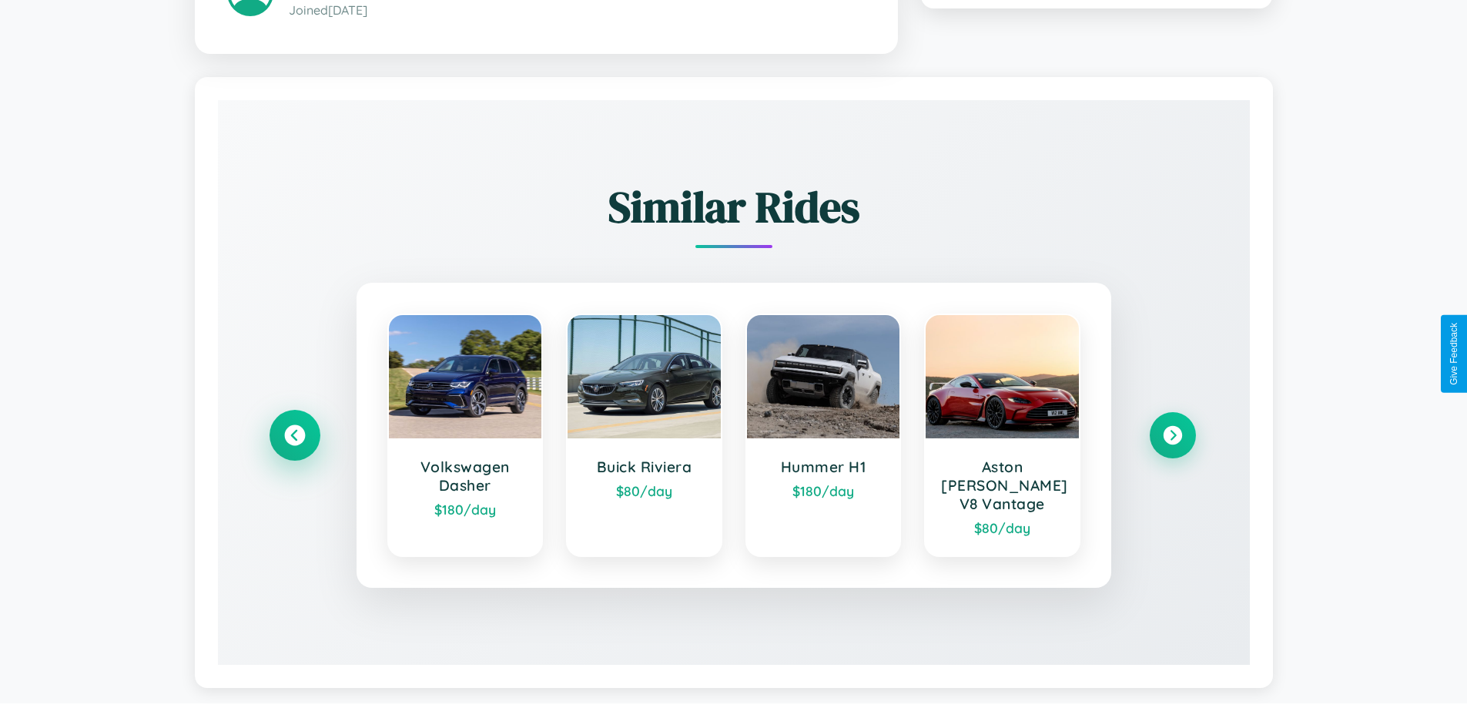
click at [294, 427] on icon at bounding box center [294, 434] width 21 height 21
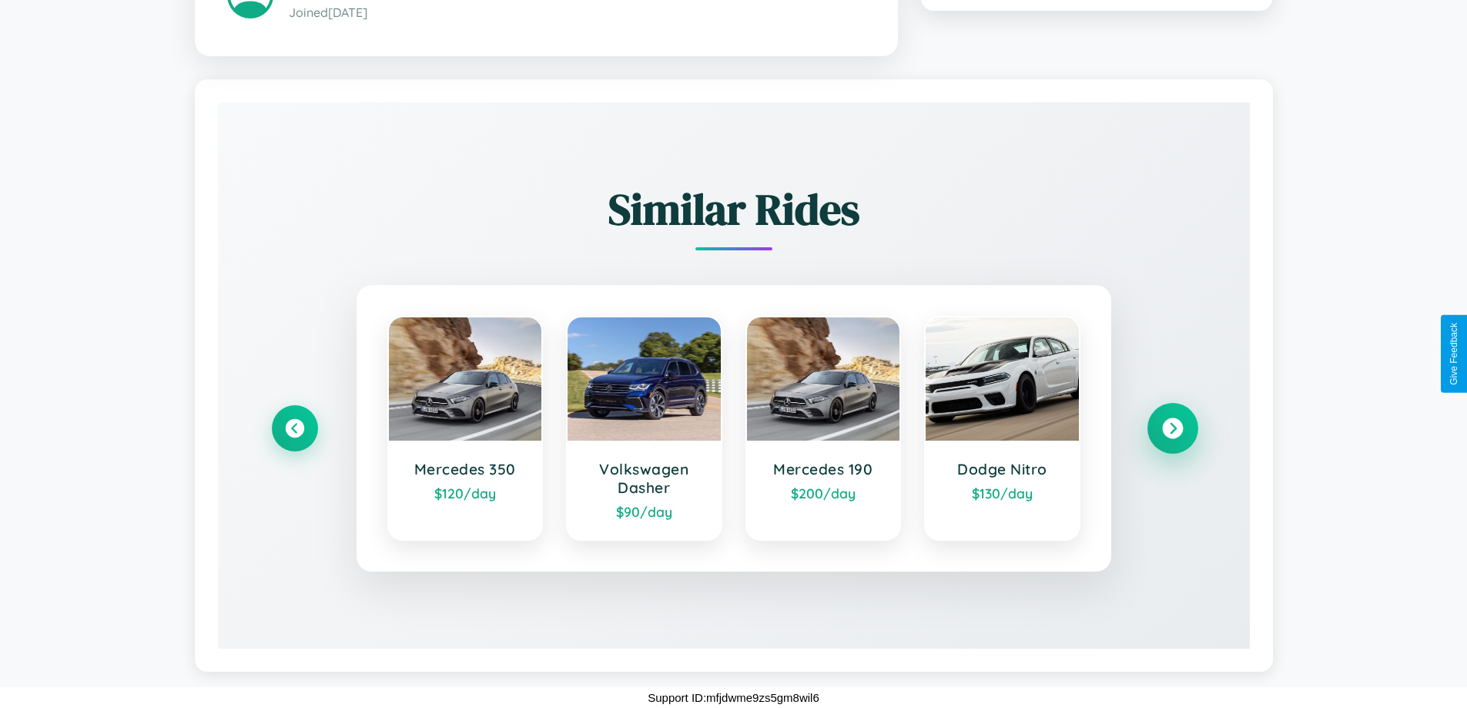
click at [1172, 427] on icon at bounding box center [1172, 427] width 21 height 21
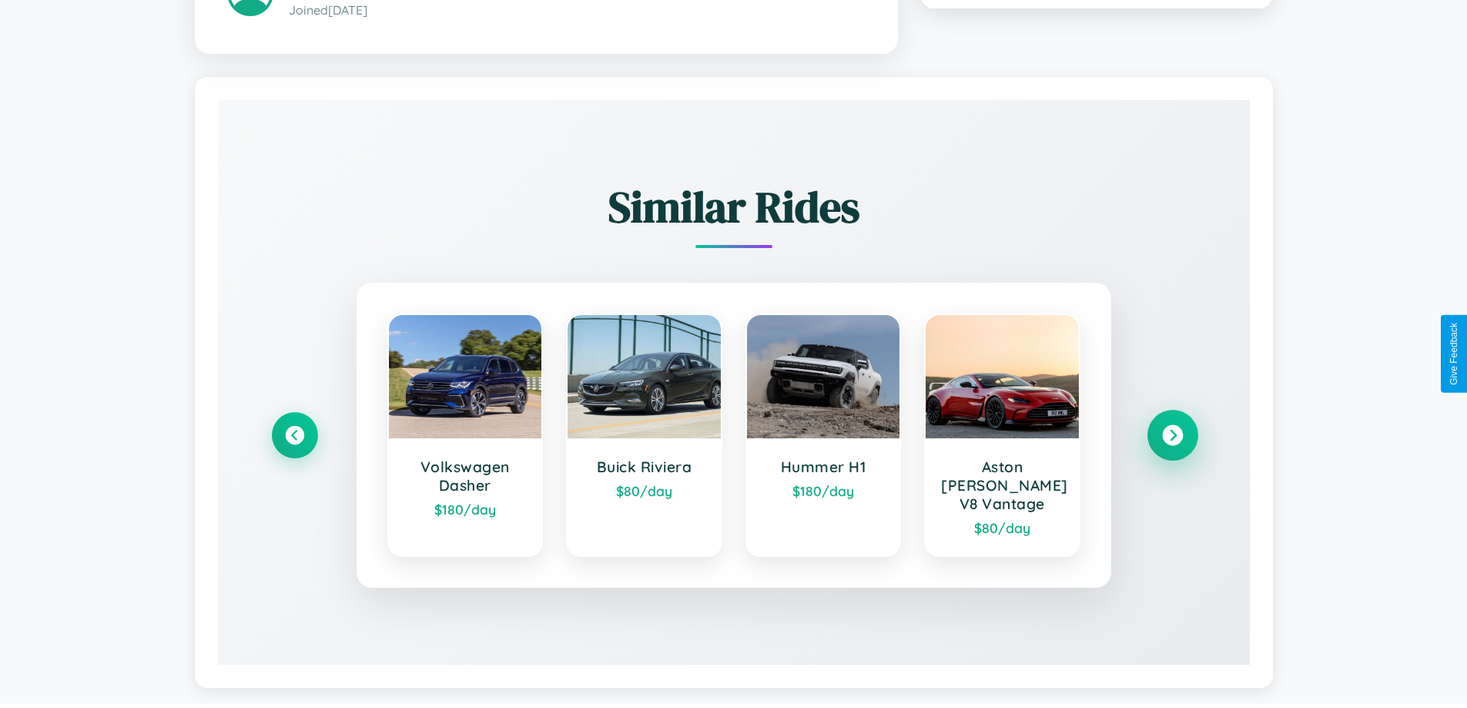
click at [1172, 427] on icon at bounding box center [1172, 434] width 21 height 21
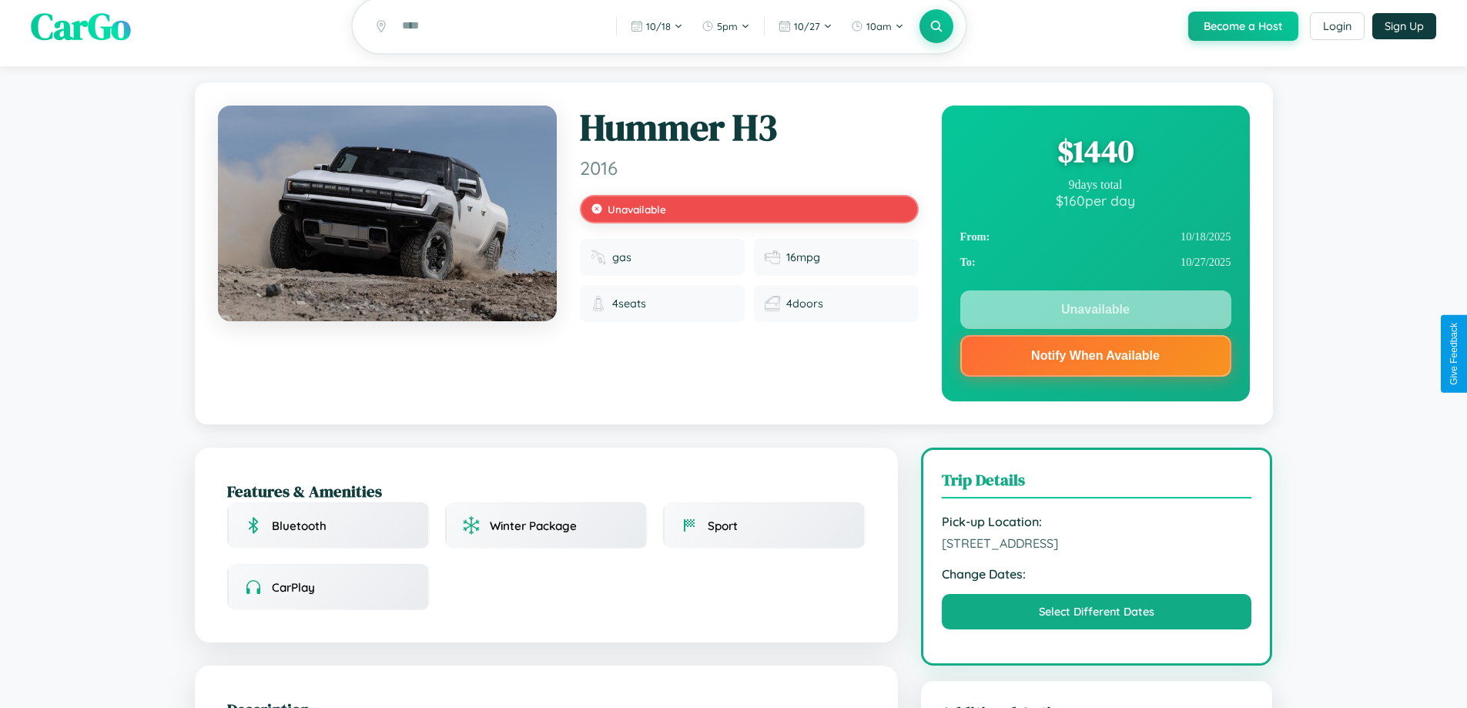
scroll to position [0, 0]
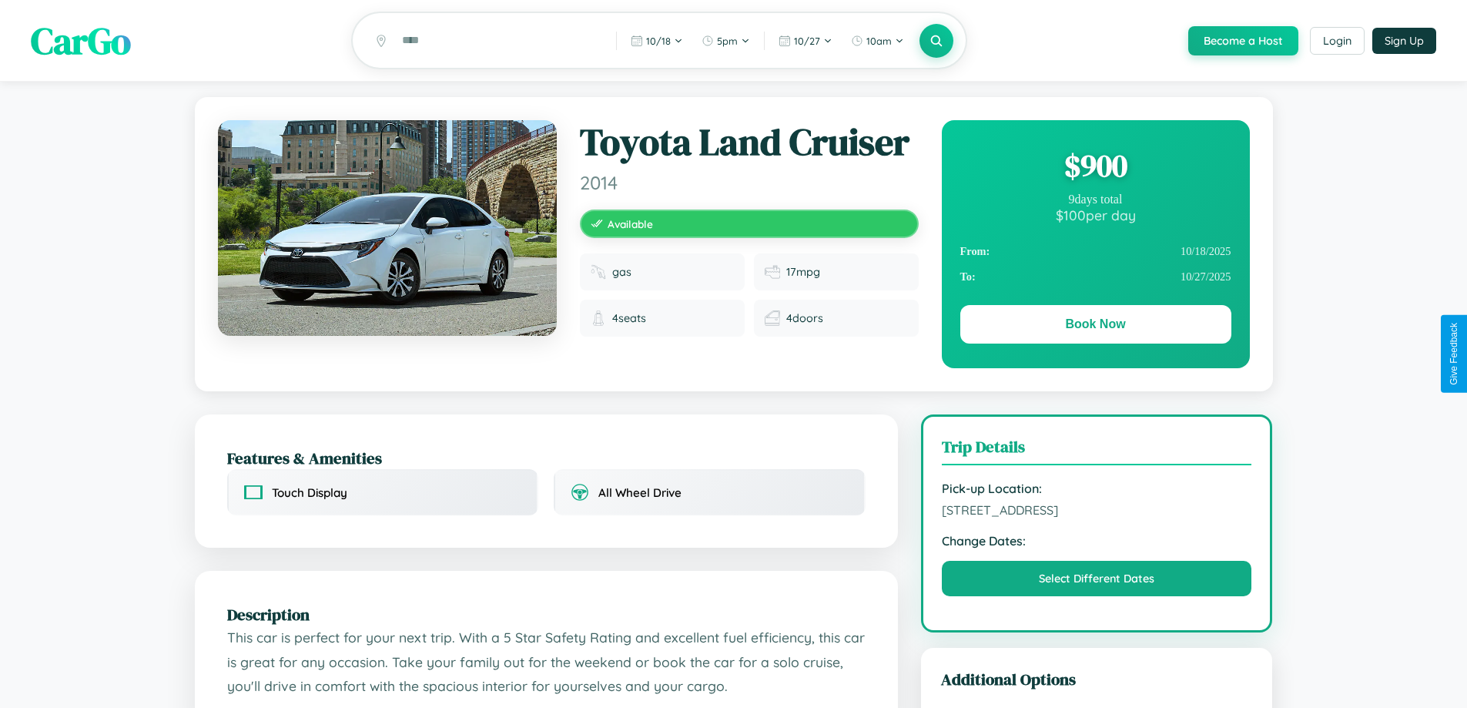
scroll to position [310, 0]
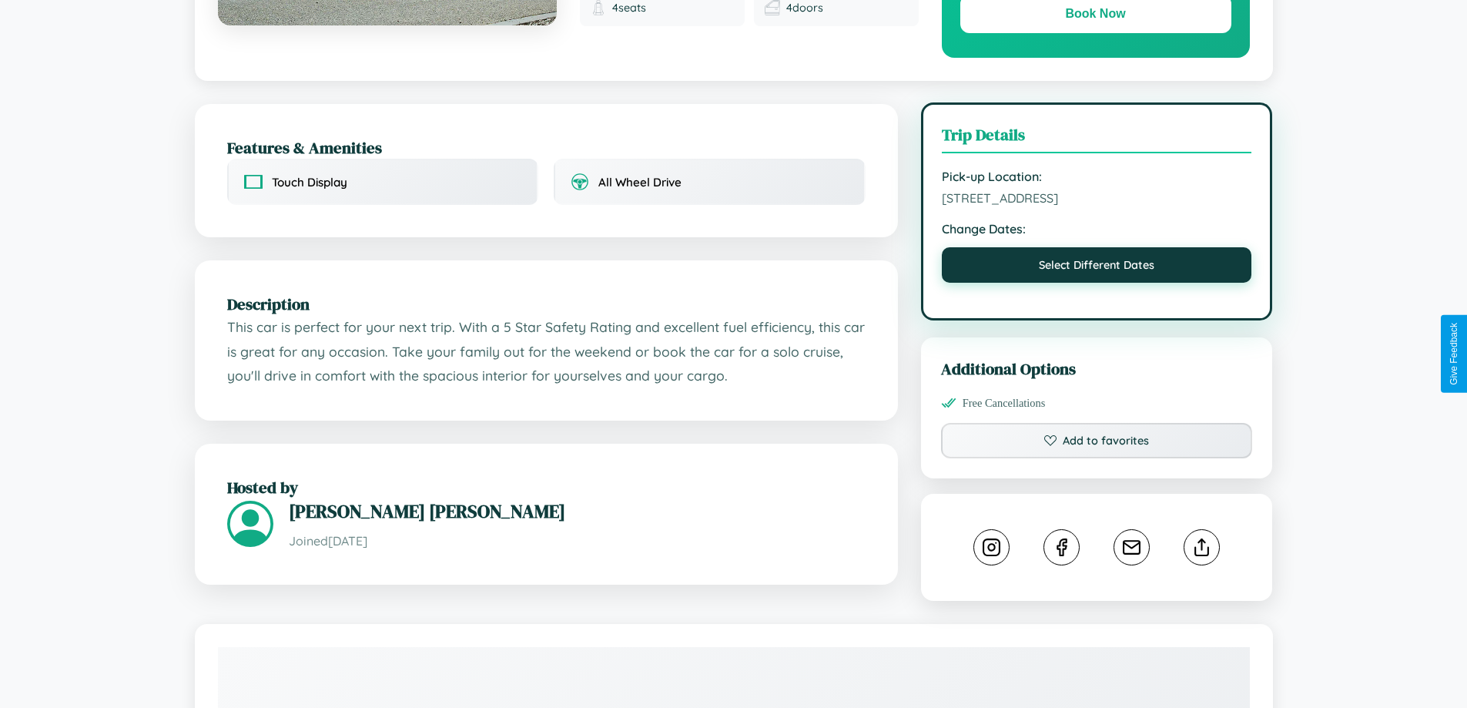
click at [1096, 267] on button "Select Different Dates" at bounding box center [1097, 264] width 310 height 35
select select "*"
select select "****"
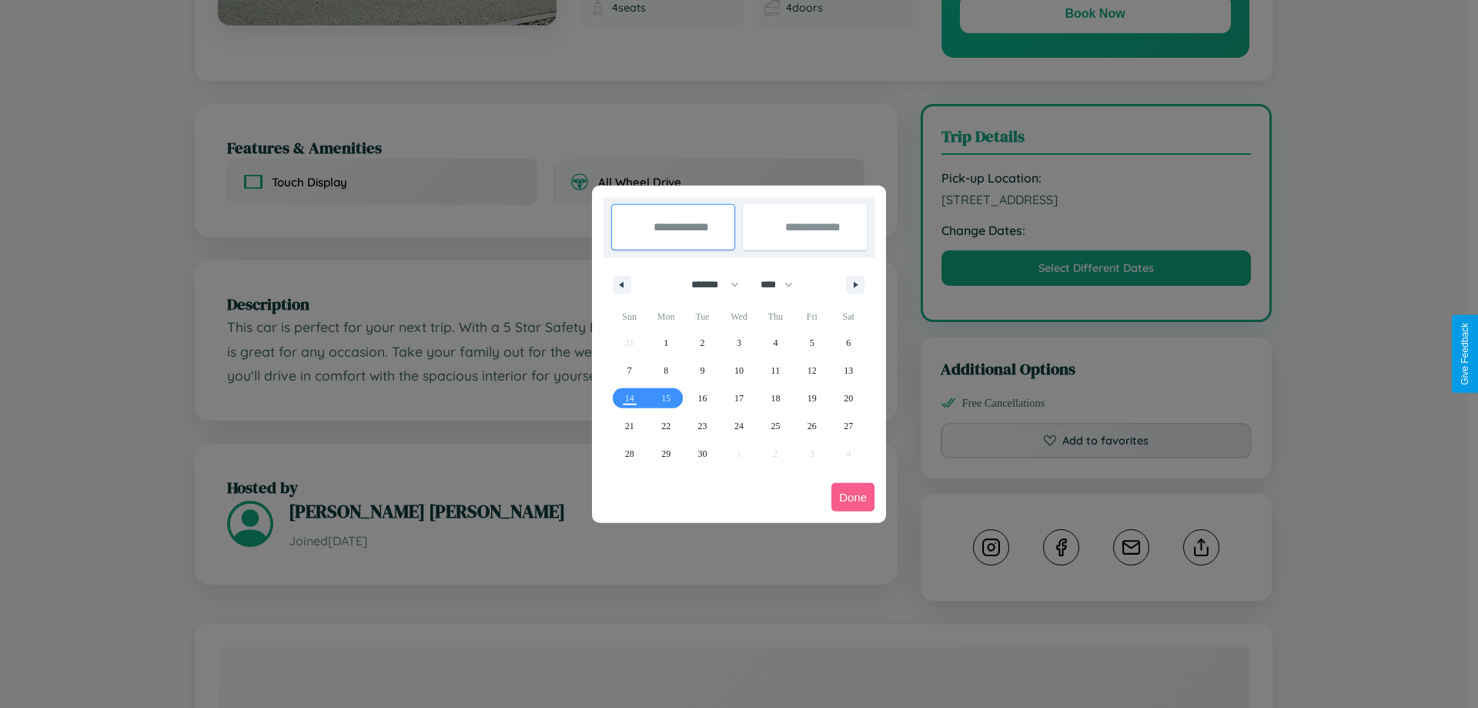
drag, startPoint x: 708, startPoint y: 284, endPoint x: 739, endPoint y: 309, distance: 39.4
click at [708, 284] on select "******* ******** ***** ***** *** **** **** ****** ********* ******* ******** **…" at bounding box center [712, 284] width 65 height 25
select select "*"
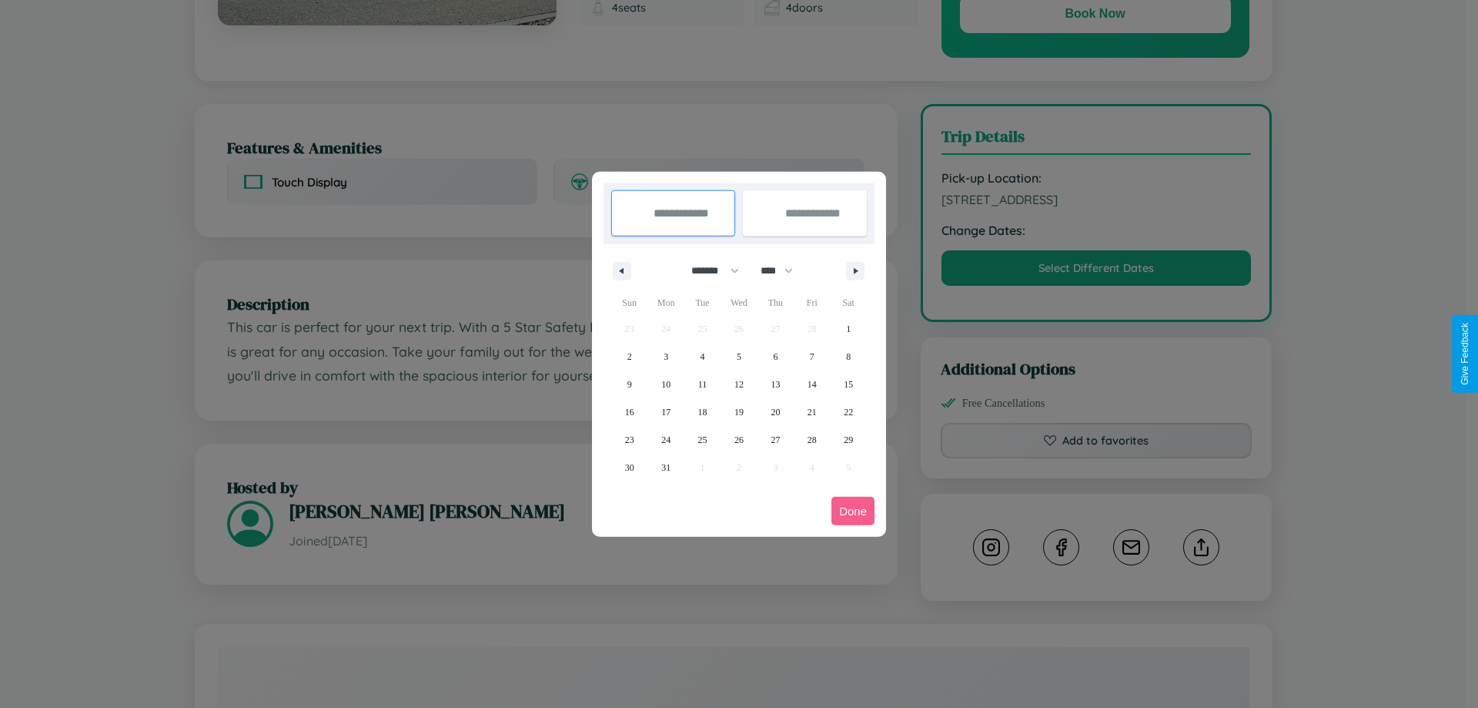
drag, startPoint x: 784, startPoint y: 270, endPoint x: 739, endPoint y: 309, distance: 59.0
click at [784, 270] on select "**** **** **** **** **** **** **** **** **** **** **** **** **** **** **** ****…" at bounding box center [776, 270] width 46 height 25
select select "****"
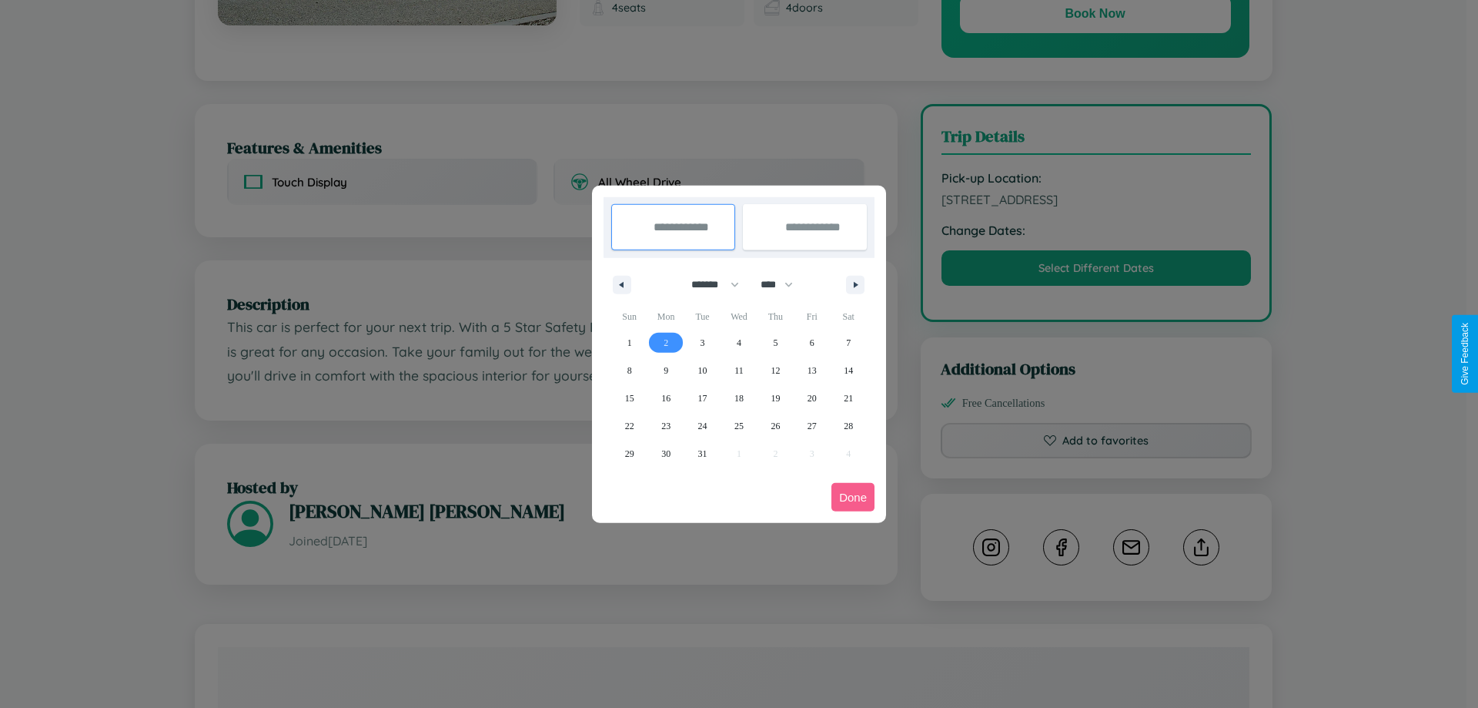
click at [666, 342] on span "2" at bounding box center [666, 343] width 5 height 28
type input "**********"
click at [738, 370] on span "11" at bounding box center [739, 370] width 9 height 28
type input "**********"
click at [853, 497] on button "Done" at bounding box center [853, 497] width 43 height 28
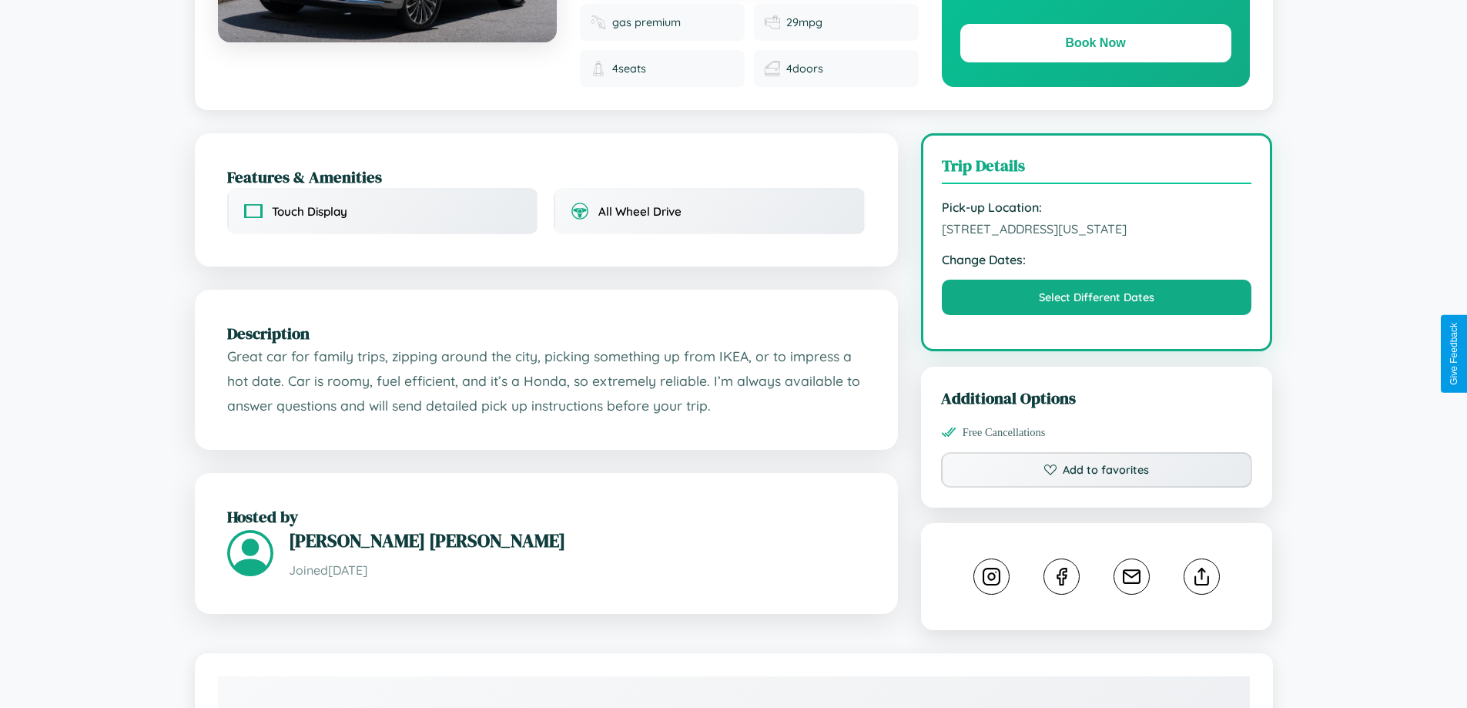
scroll to position [506, 0]
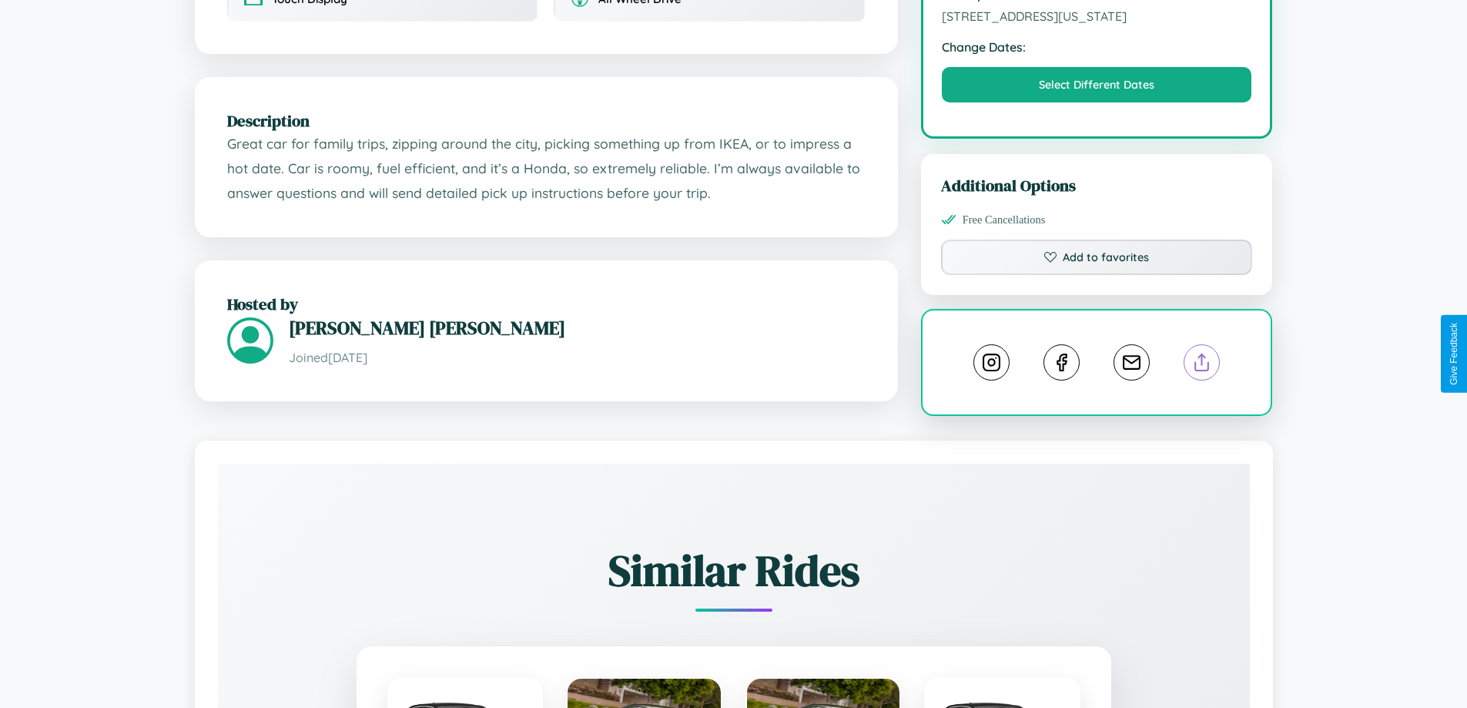
click at [1202, 354] on line at bounding box center [1202, 359] width 0 height 11
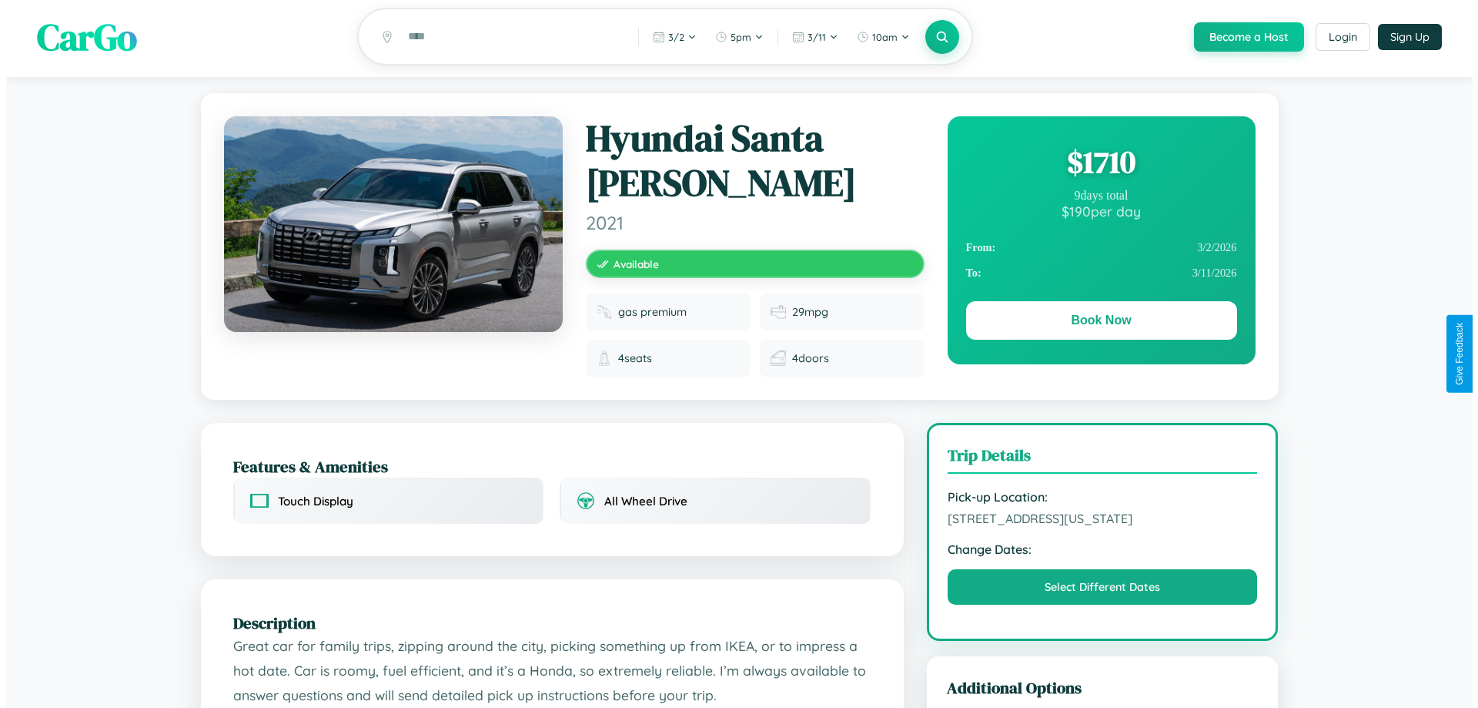
scroll to position [0, 0]
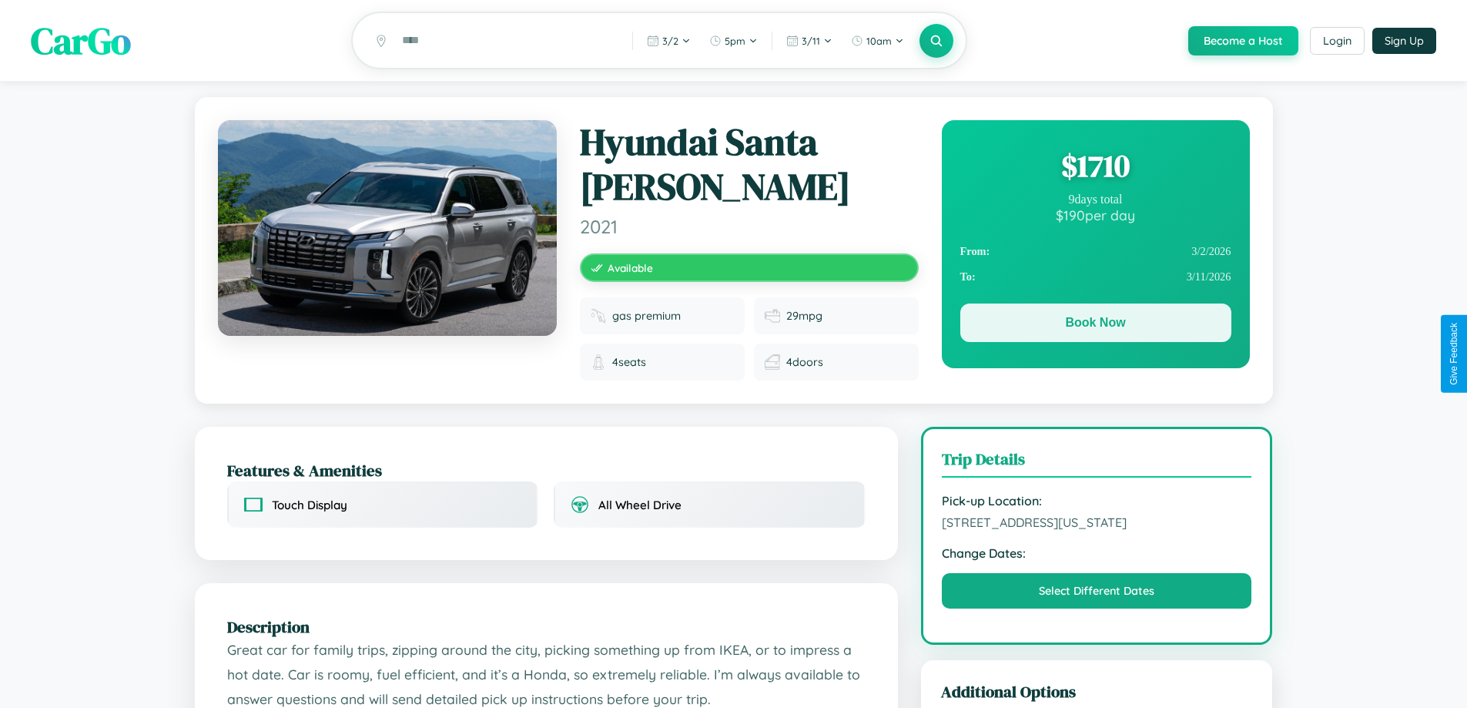
click at [1095, 325] on button "Book Now" at bounding box center [1095, 322] width 271 height 38
